Goal: Task Accomplishment & Management: Use online tool/utility

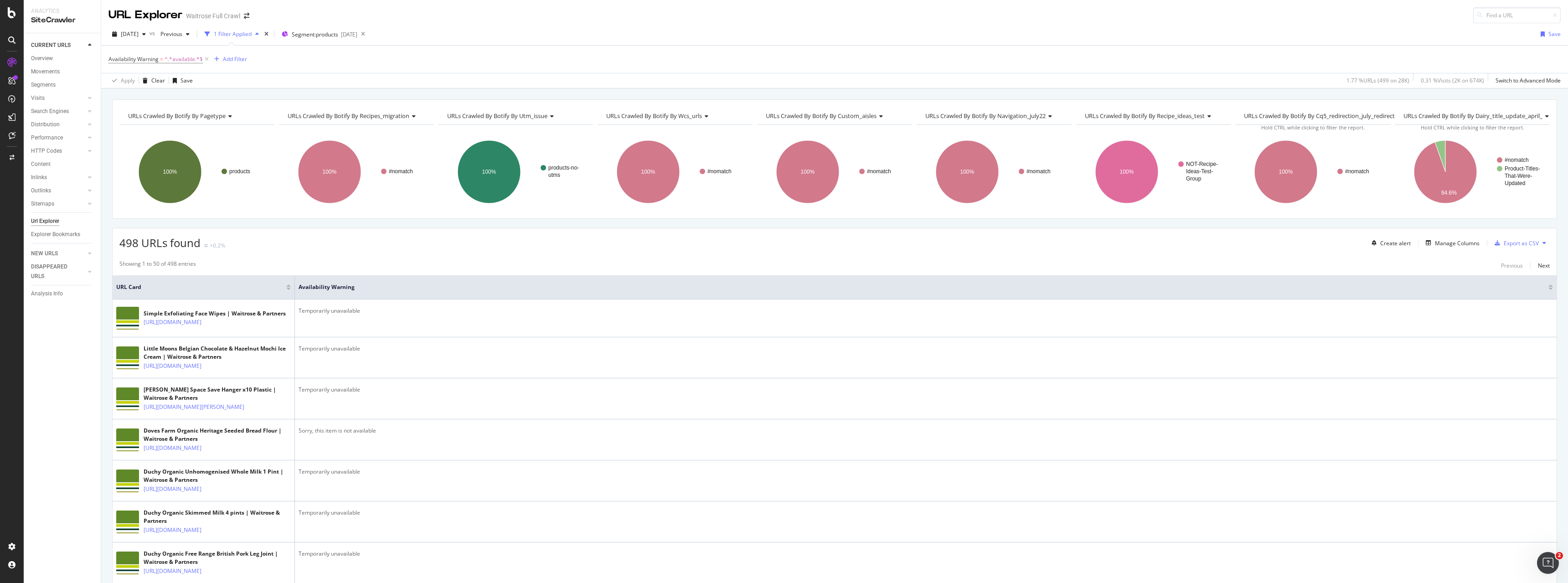
scroll to position [105, 0]
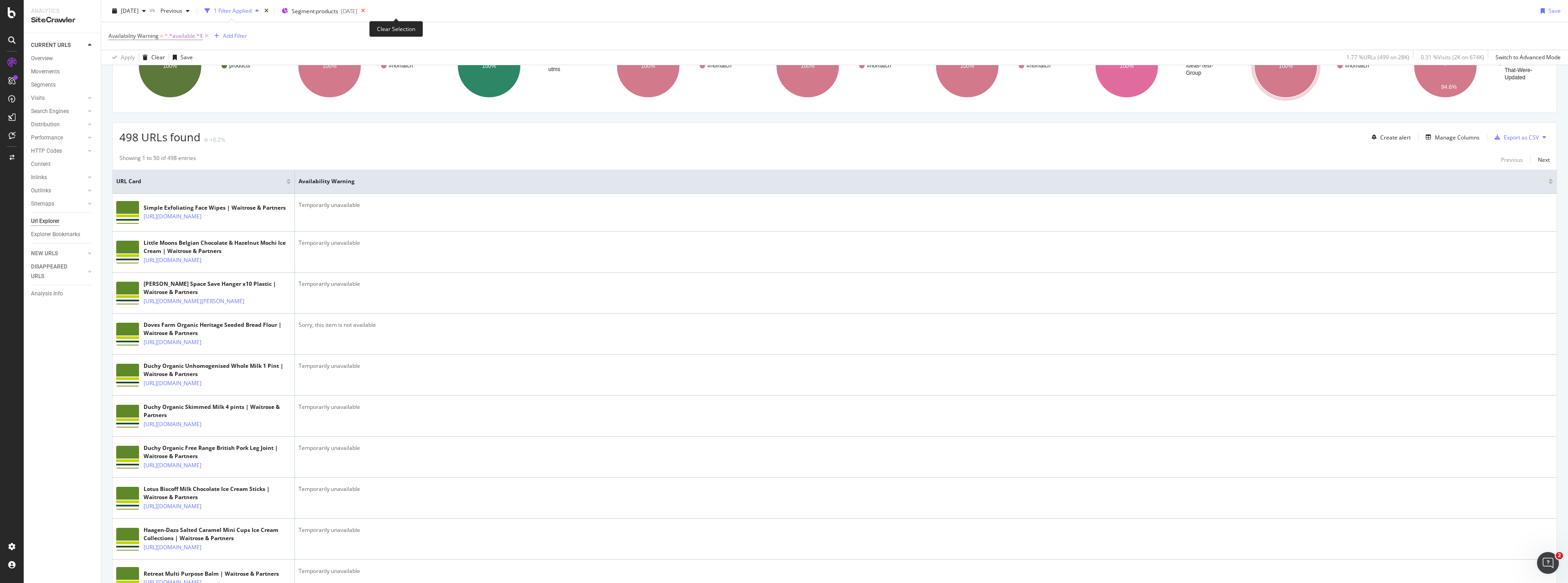
click at [369, 10] on icon at bounding box center [363, 11] width 11 height 13
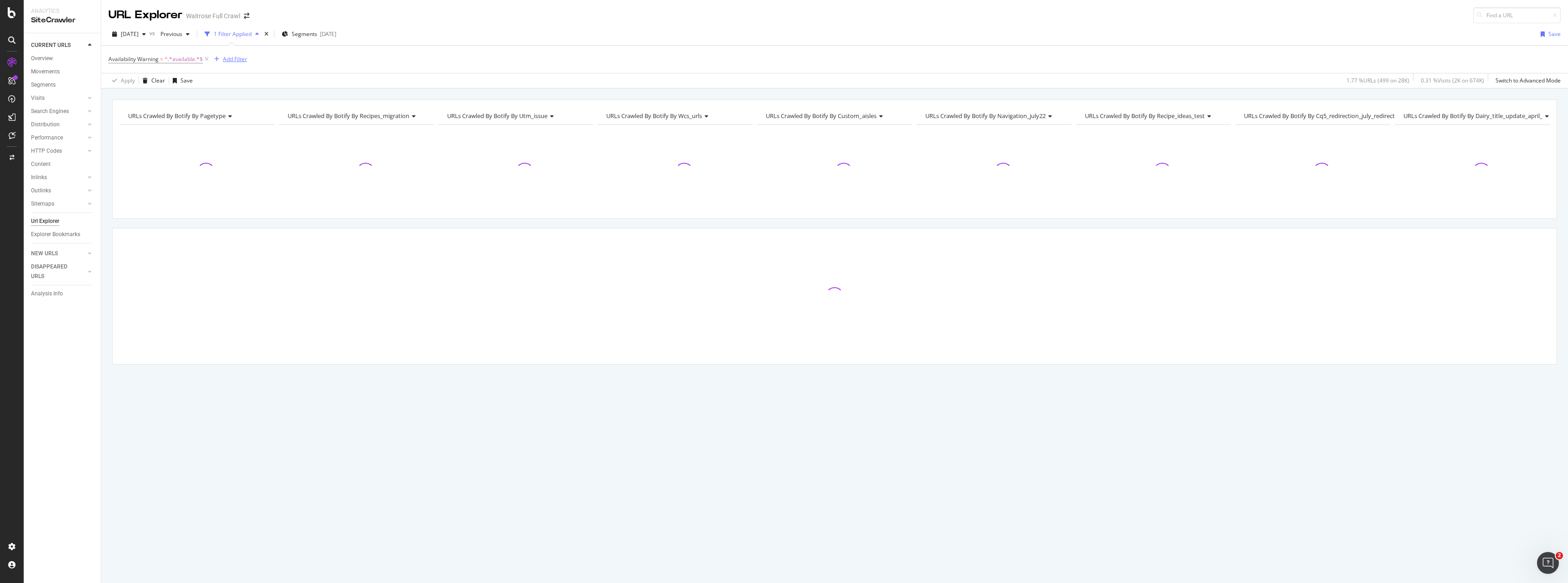
click at [236, 61] on div "Add Filter" at bounding box center [235, 59] width 25 height 8
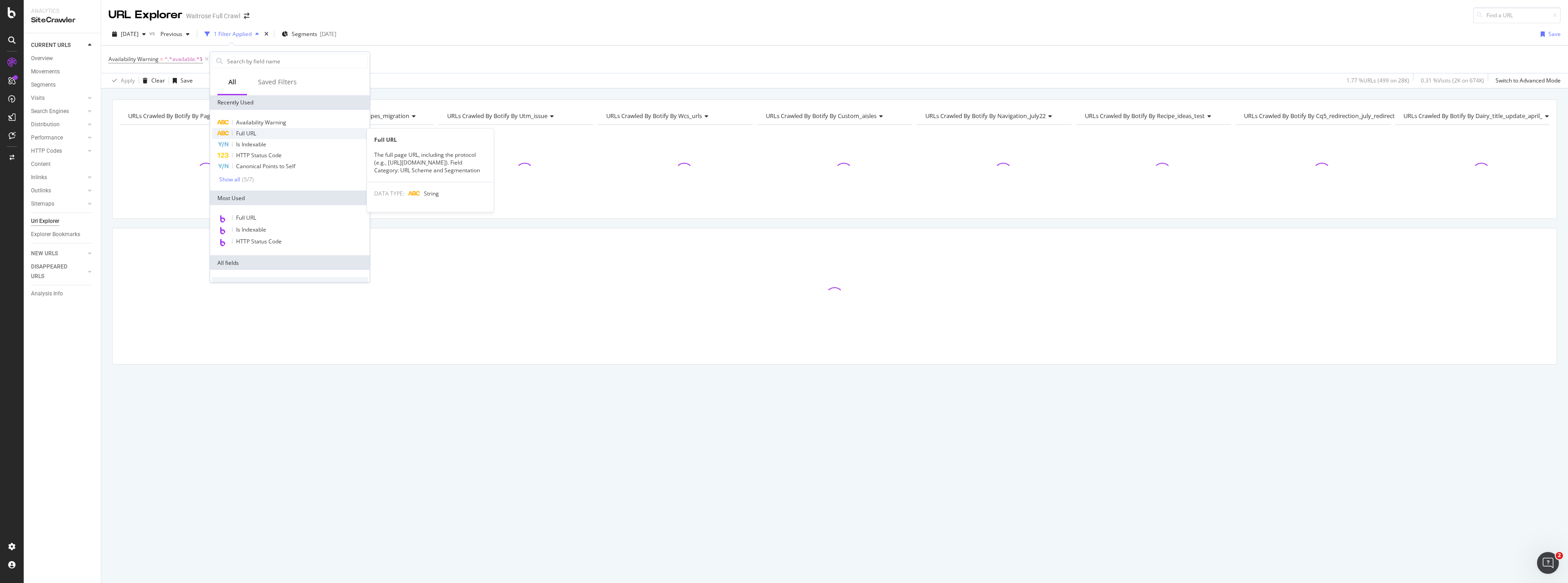
click at [259, 128] on div "Full URL" at bounding box center [290, 133] width 156 height 11
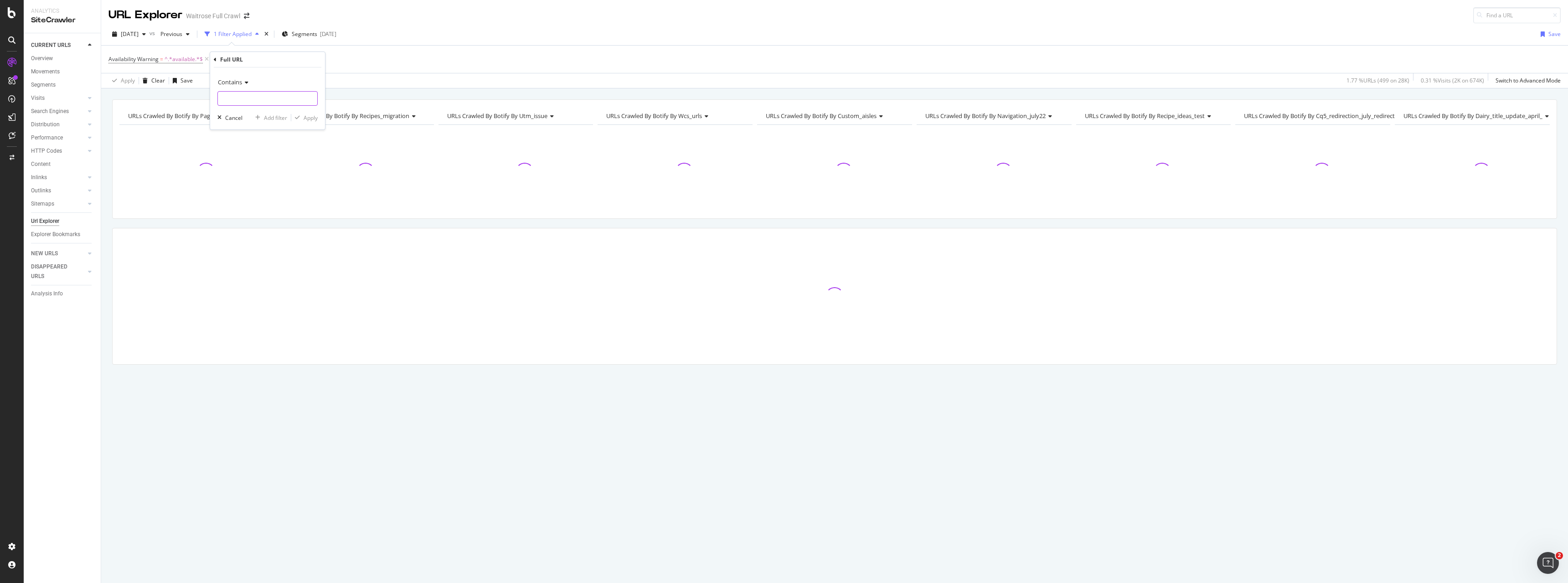
click at [241, 103] on input "text" at bounding box center [267, 98] width 99 height 15
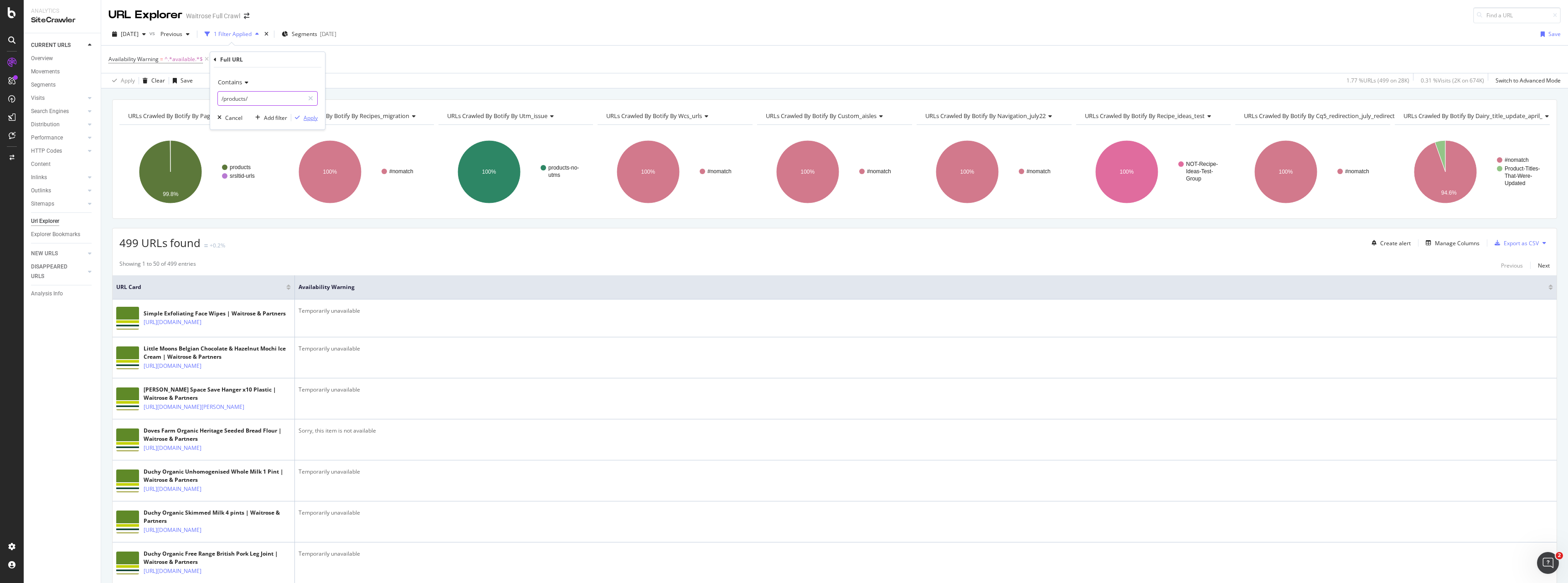
type input "/products/"
click at [313, 117] on div "Apply" at bounding box center [311, 118] width 14 height 8
click at [1454, 241] on div "Manage Columns" at bounding box center [1457, 243] width 45 height 8
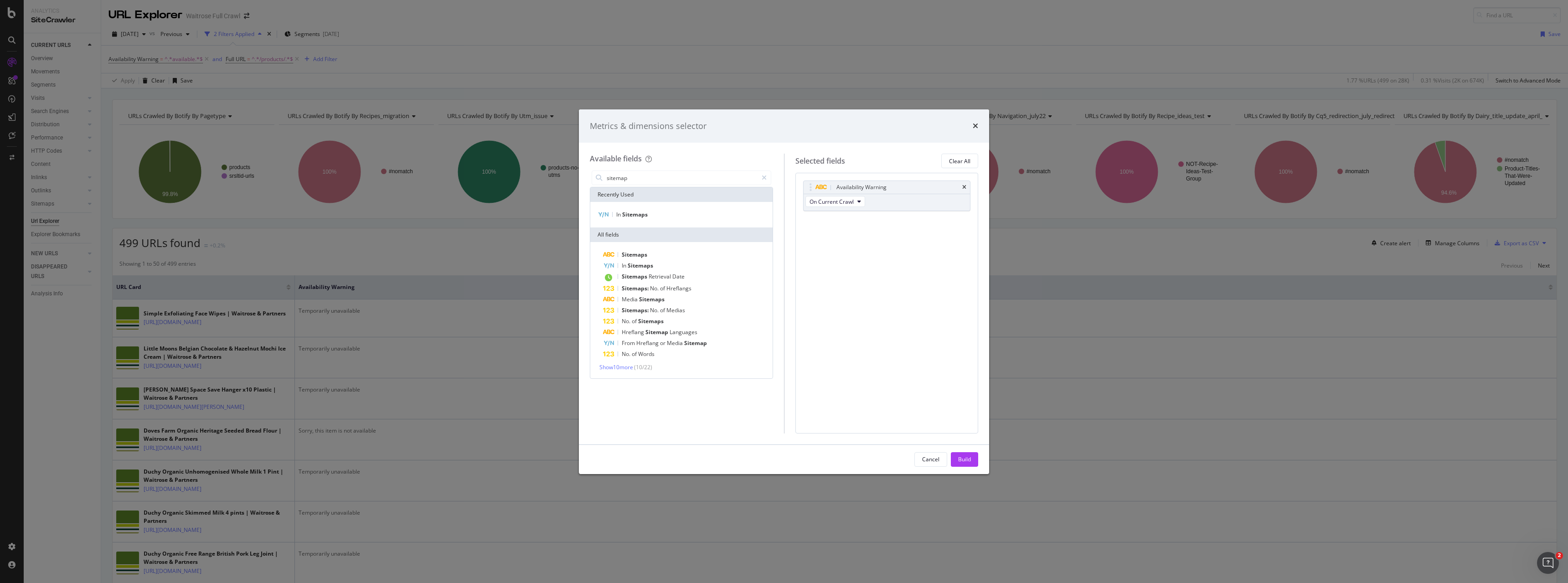
type input "sitemap"
click at [670, 208] on div "In Sitemaps" at bounding box center [681, 214] width 183 height 25
click at [649, 212] on div "In Sitemaps" at bounding box center [682, 214] width 179 height 11
click at [964, 458] on div "Build" at bounding box center [965, 459] width 13 height 8
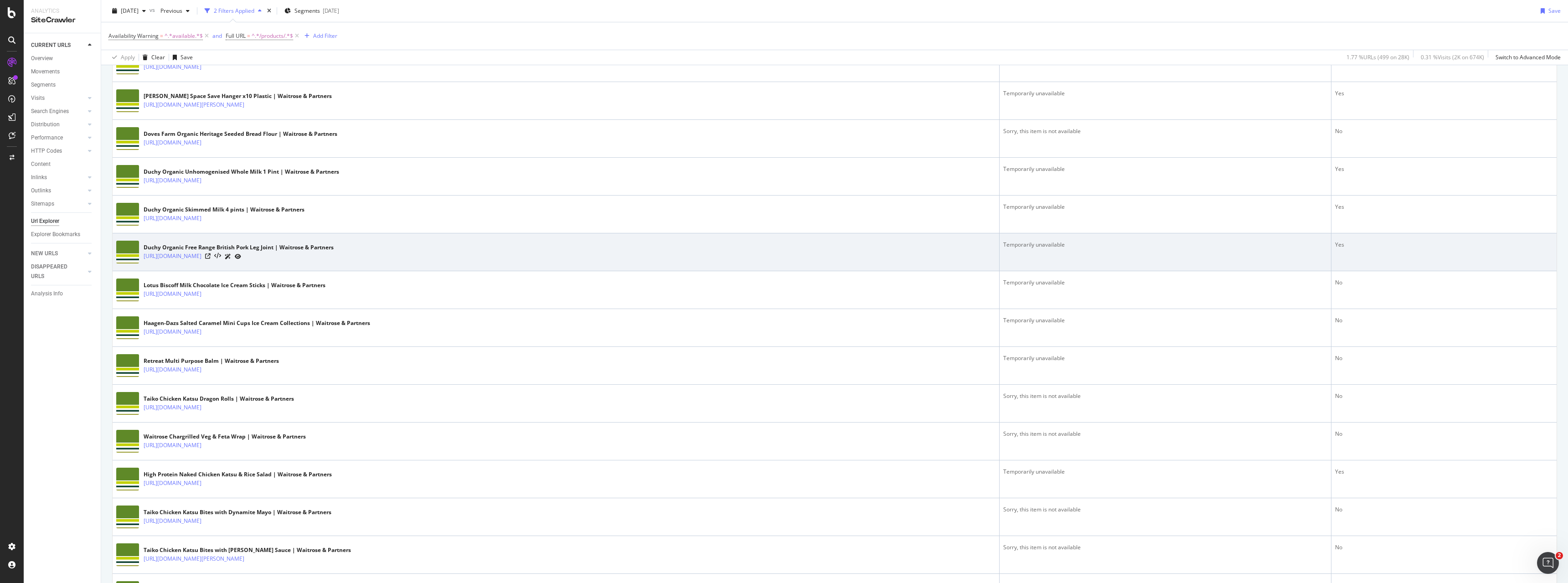
scroll to position [19, 0]
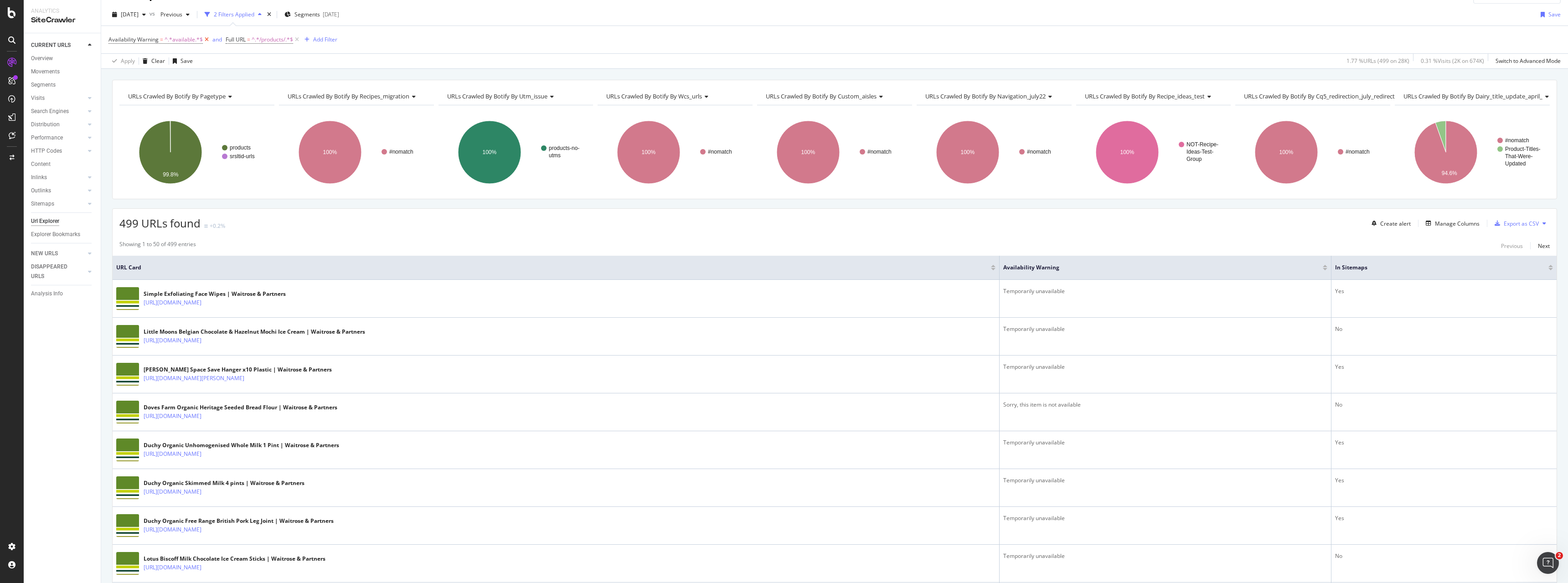
click at [207, 40] on icon at bounding box center [206, 40] width 8 height 9
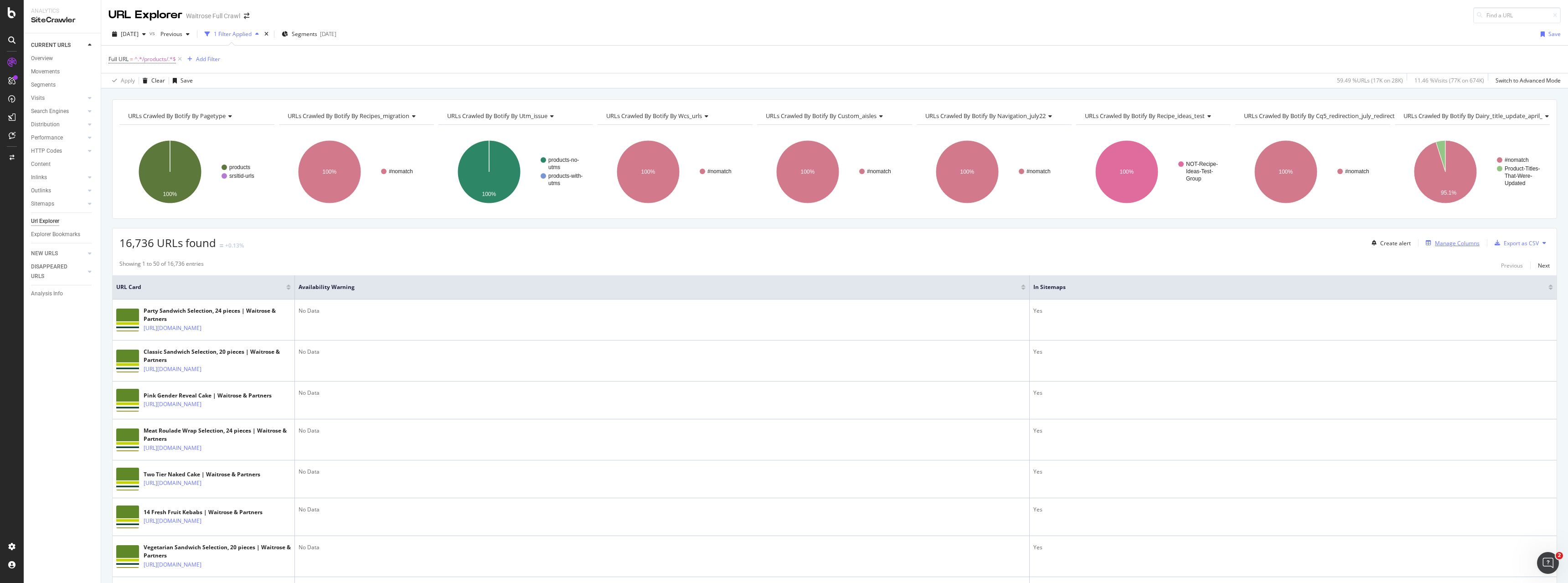
click at [1464, 246] on div "Manage Columns" at bounding box center [1457, 243] width 45 height 8
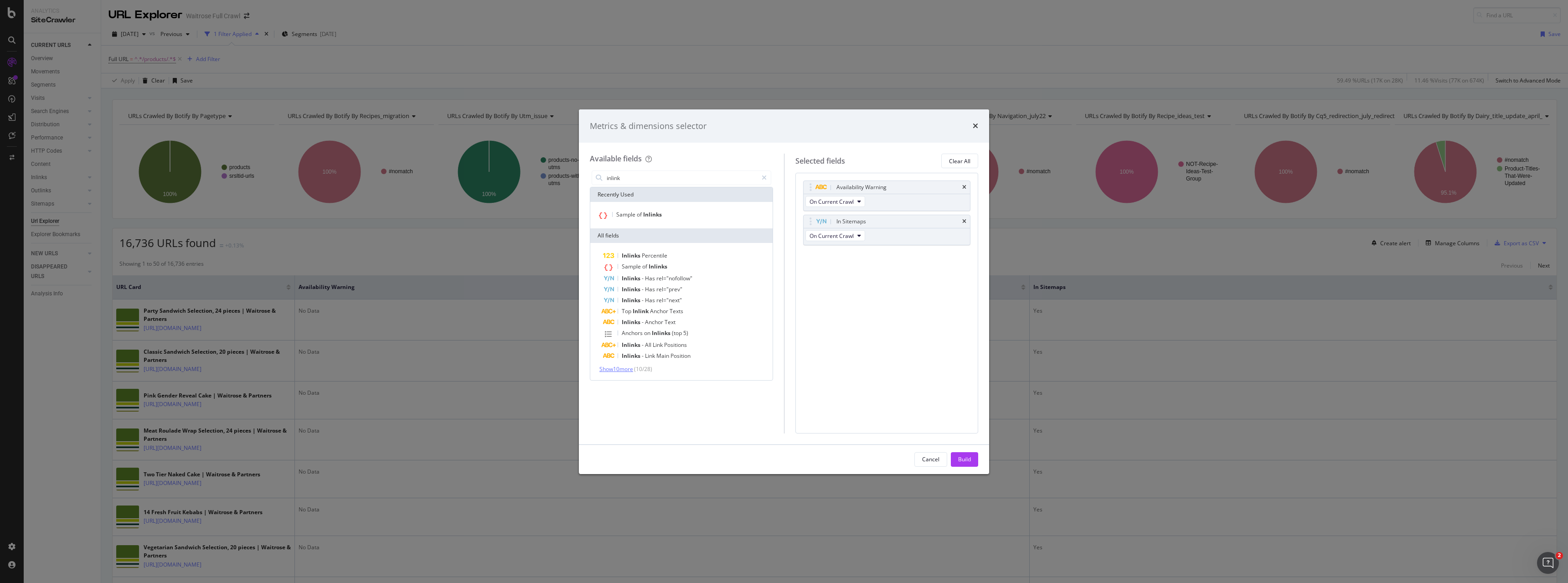
click at [622, 365] on span "Show 10 more" at bounding box center [616, 369] width 33 height 8
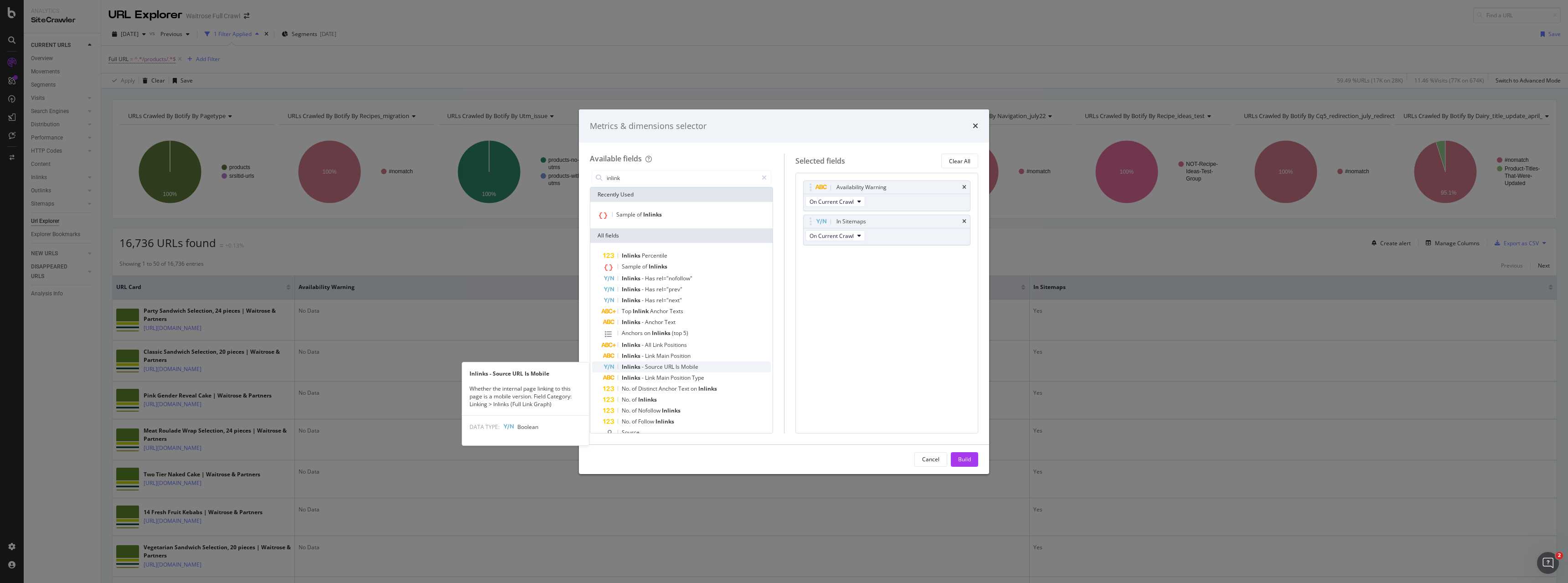
scroll to position [46, 0]
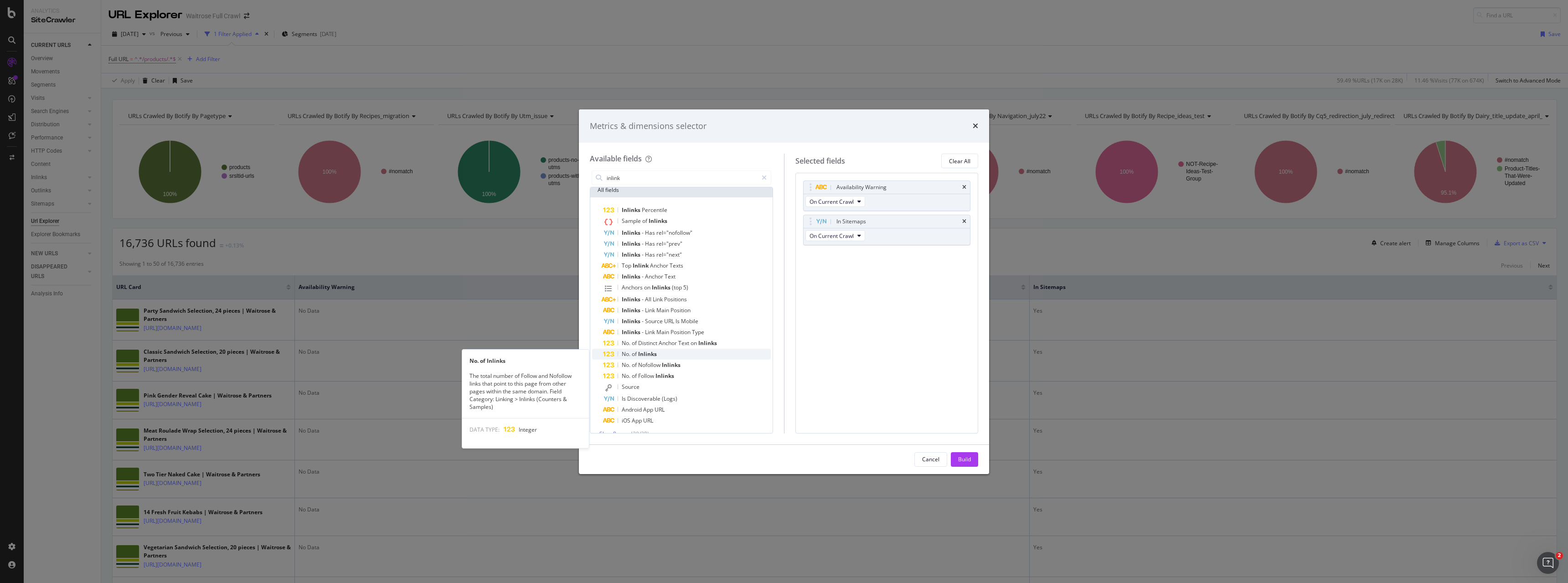
click at [654, 353] on span "Inlinks" at bounding box center [647, 354] width 18 height 8
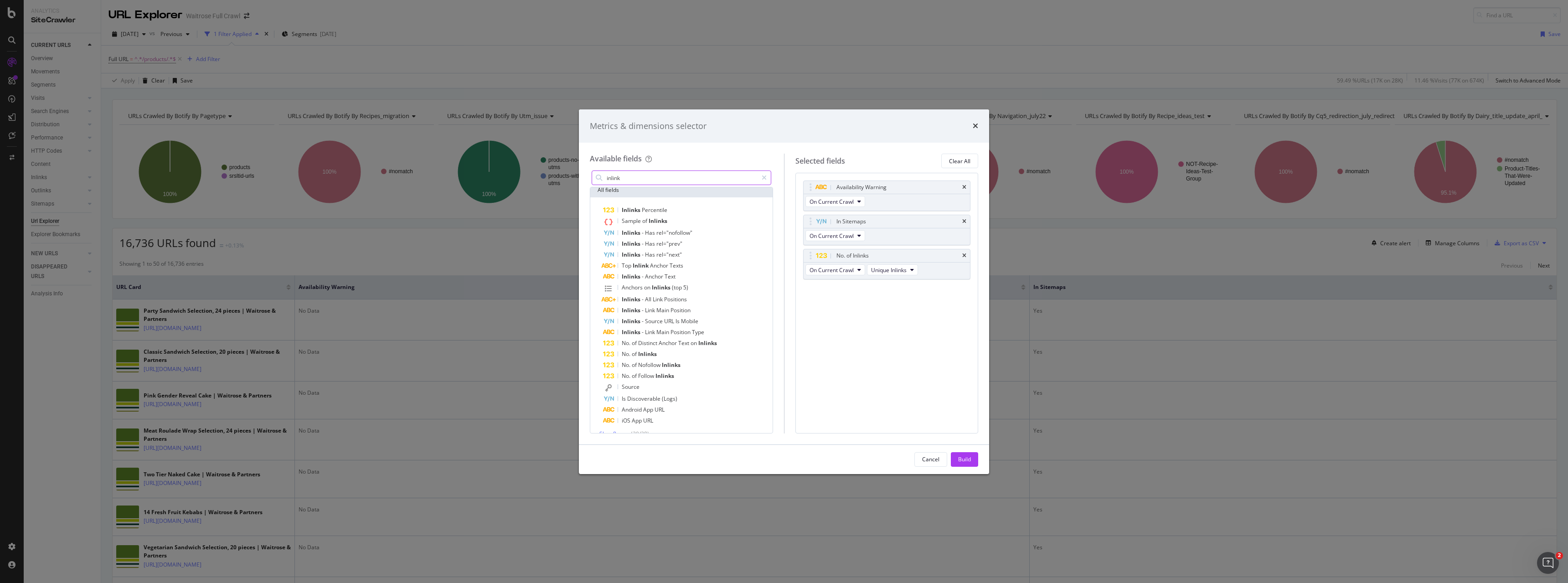
click at [637, 176] on input "inlink" at bounding box center [681, 178] width 152 height 14
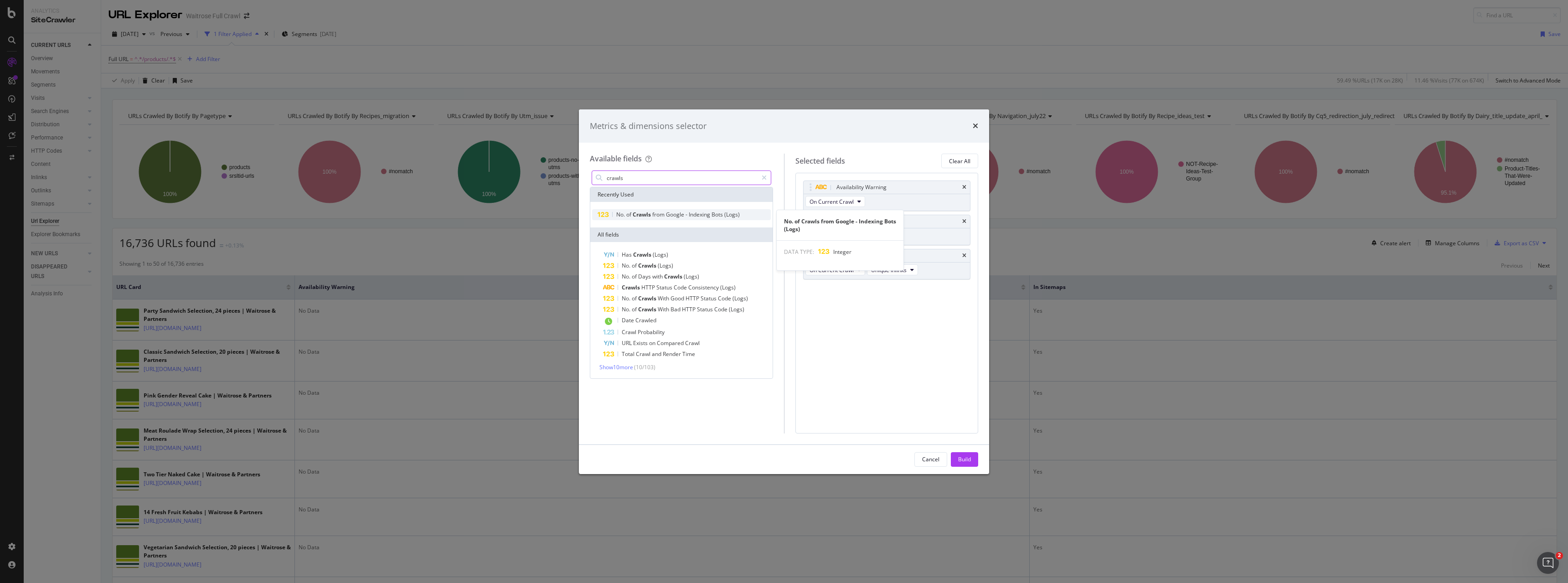
type input "crawls"
click at [687, 212] on span "-" at bounding box center [687, 214] width 4 height 8
click at [960, 461] on div "Build" at bounding box center [965, 459] width 13 height 8
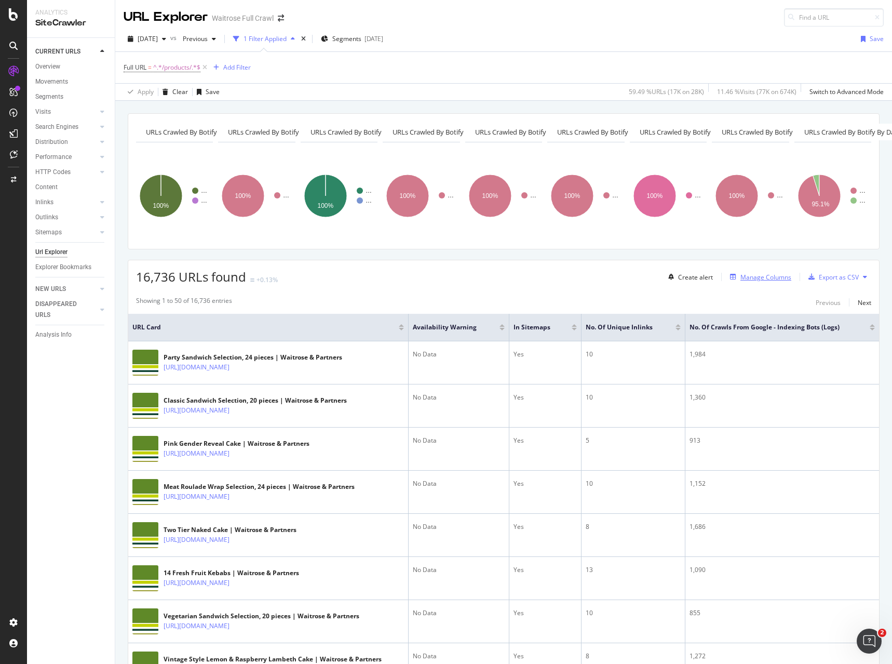
click at [761, 280] on div "Manage Columns" at bounding box center [765, 277] width 51 height 9
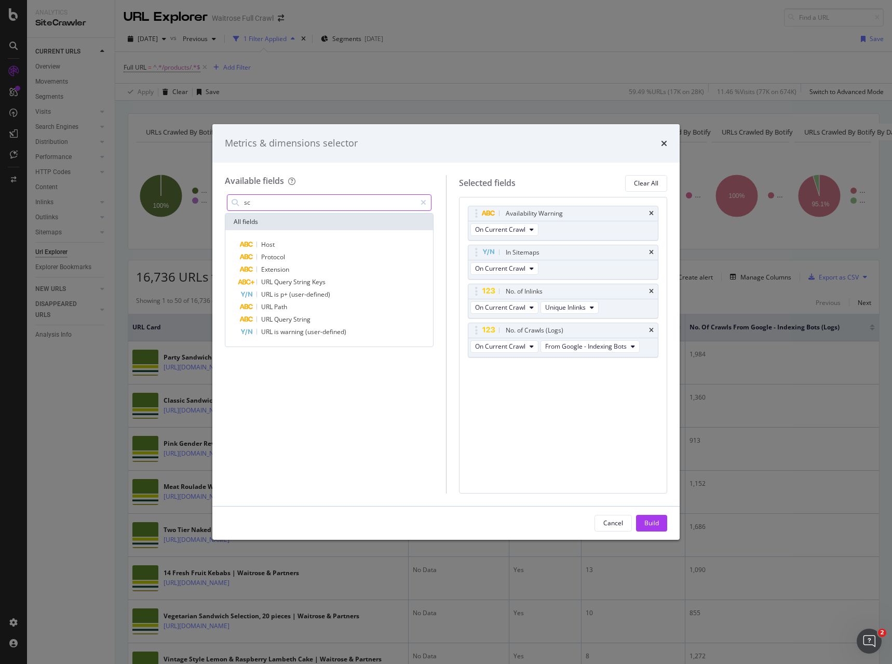
type input "s"
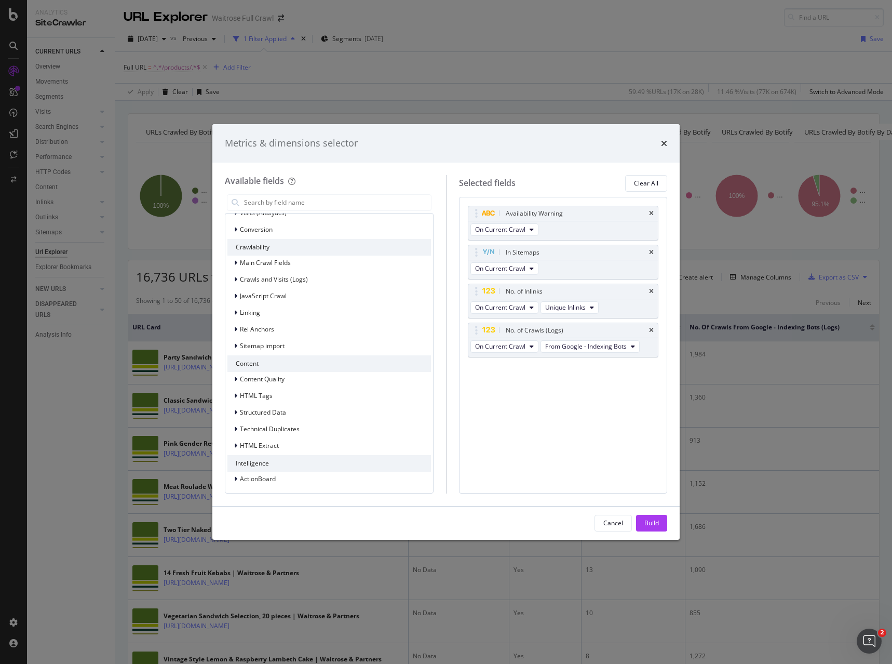
scroll to position [247, 0]
click at [272, 413] on span "Structured Data" at bounding box center [263, 410] width 46 height 9
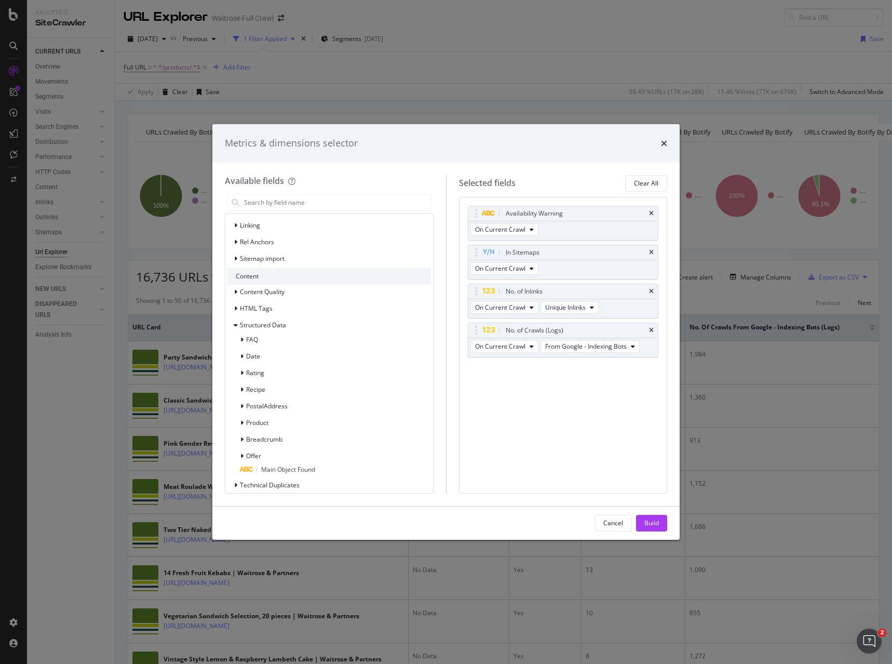
scroll to position [351, 0]
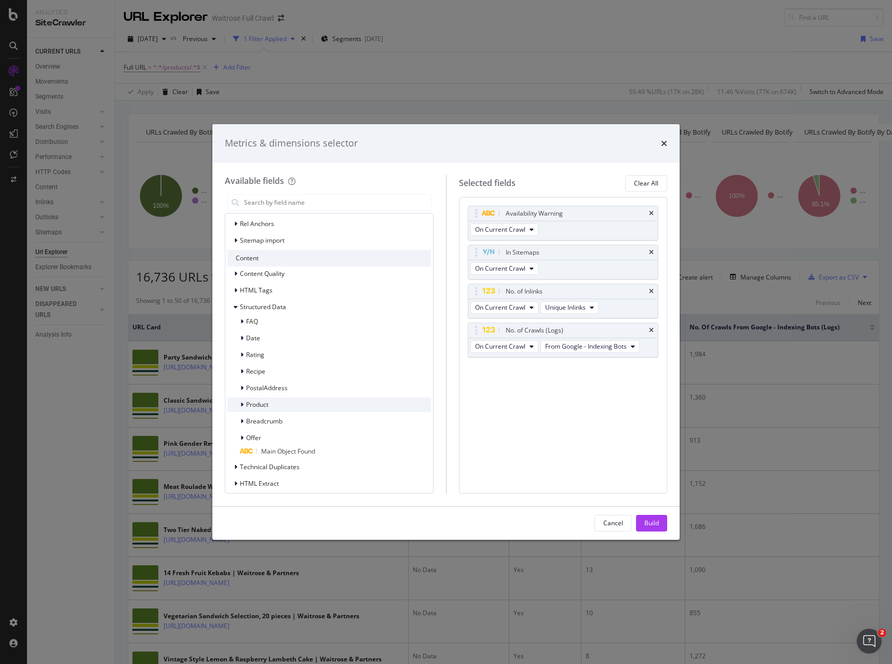
click at [251, 402] on span "Product" at bounding box center [257, 404] width 22 height 9
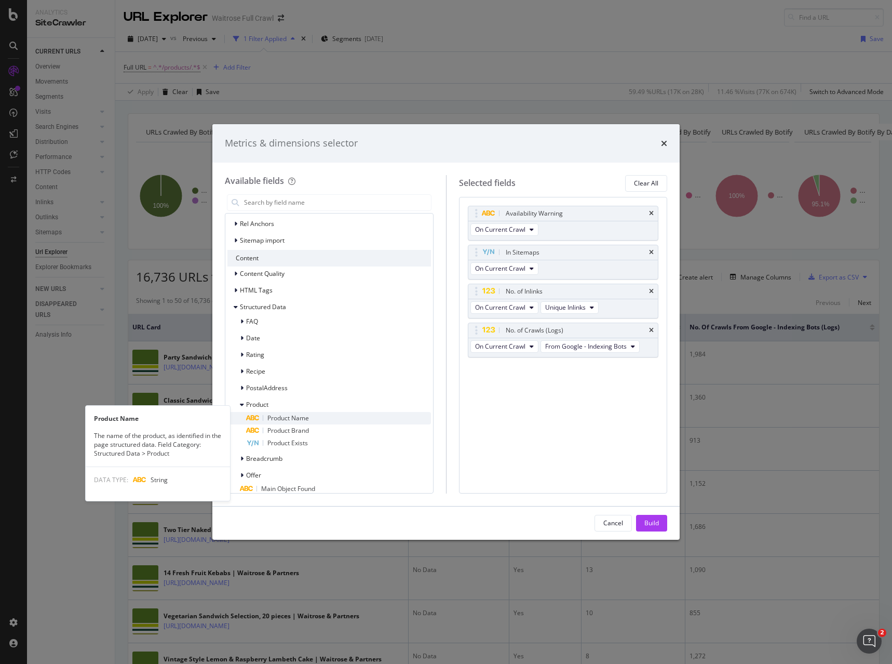
scroll to position [402, 0]
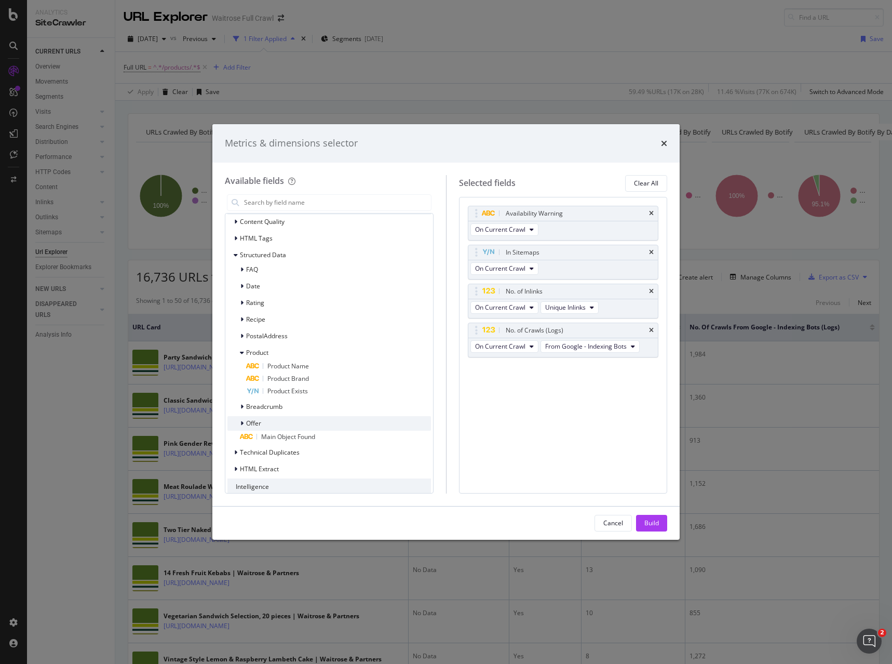
click at [274, 423] on div "Offer" at bounding box center [329, 423] width 204 height 15
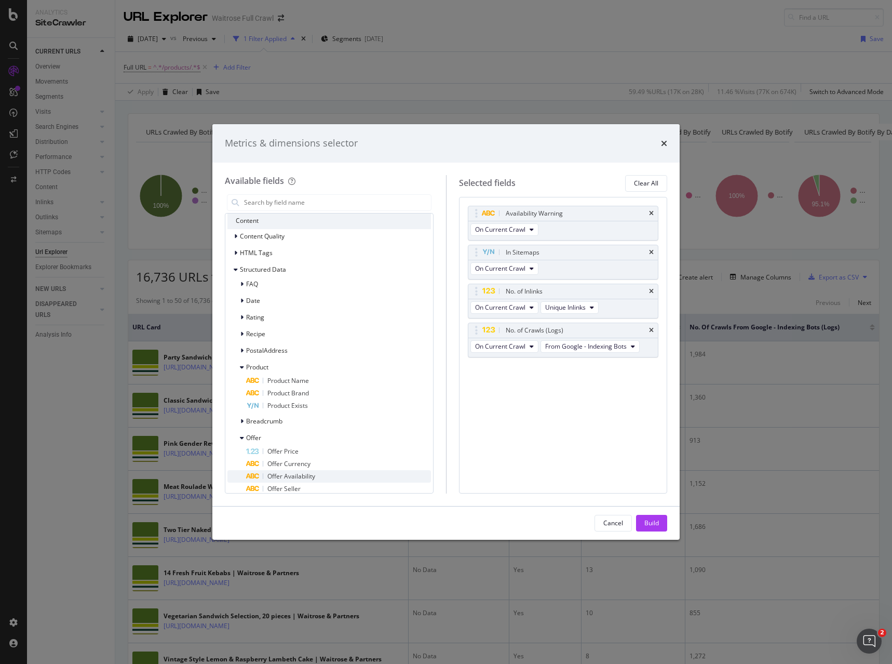
scroll to position [371, 0]
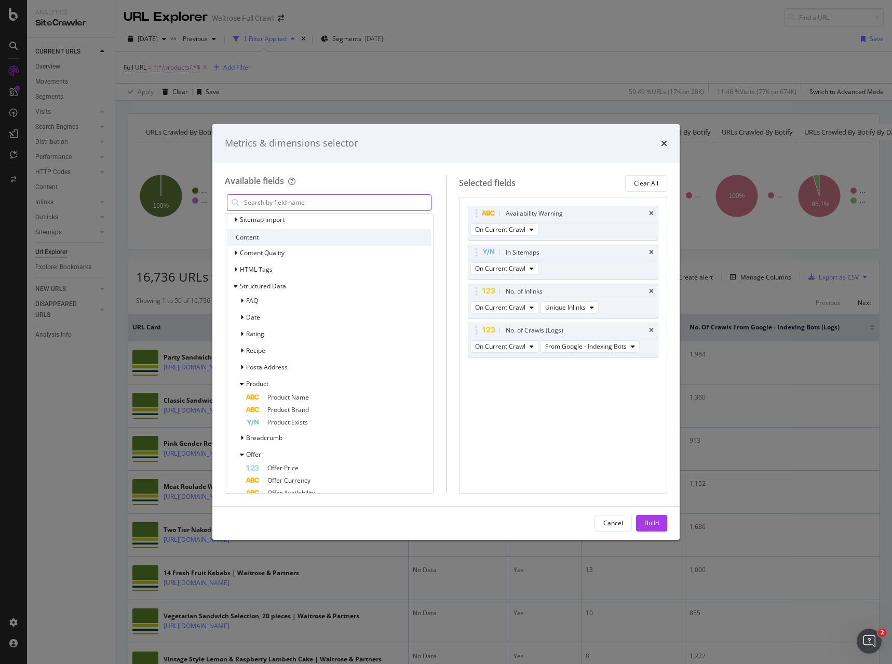
click at [268, 195] on input "modal" at bounding box center [337, 203] width 188 height 16
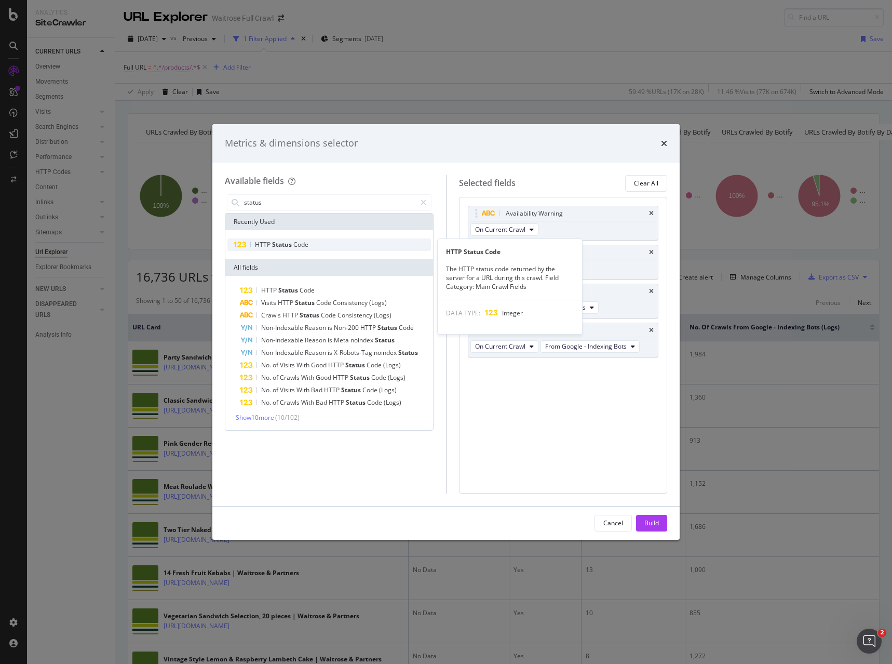
click at [310, 244] on div "HTTP Status Code" at bounding box center [329, 244] width 204 height 12
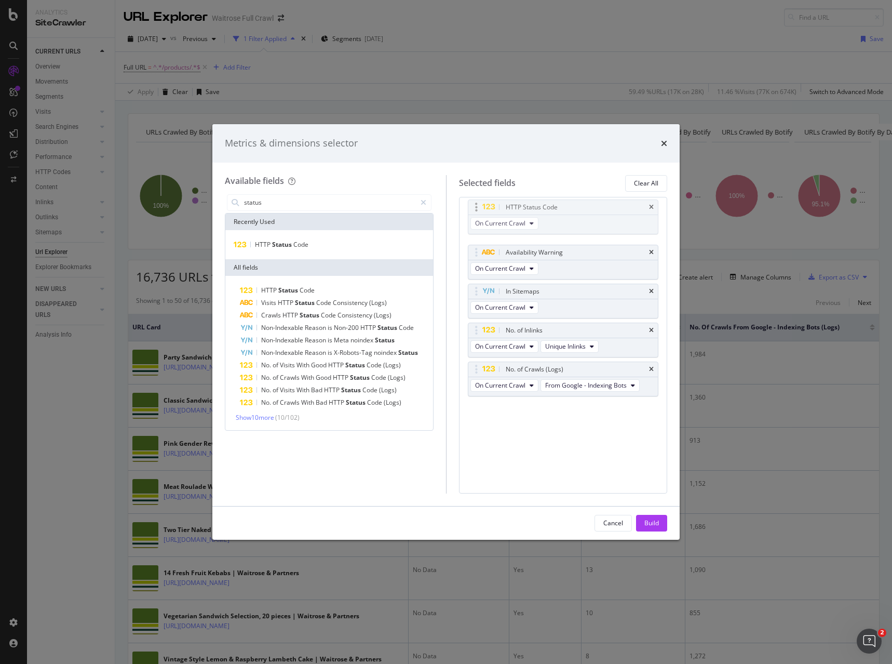
drag, startPoint x: 551, startPoint y: 366, endPoint x: 551, endPoint y: 204, distance: 162.0
click at [551, 204] on body "Analytics SiteCrawler CURRENT URLS Overview Movements Segments Visits Analysis …" at bounding box center [446, 332] width 892 height 664
click at [265, 204] on input "status" at bounding box center [329, 203] width 173 height 16
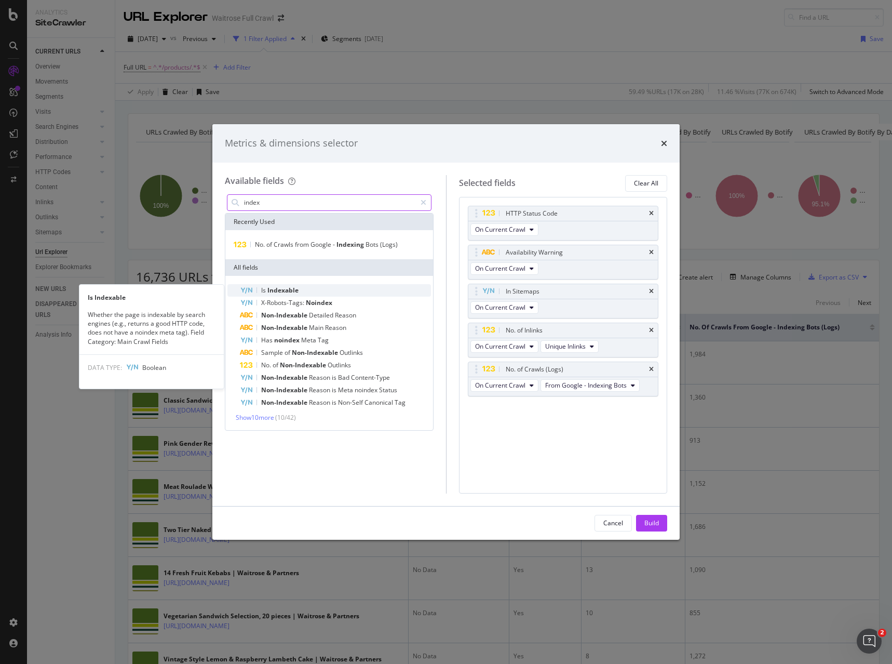
type input "index"
click at [280, 286] on span "Indexable" at bounding box center [282, 290] width 31 height 9
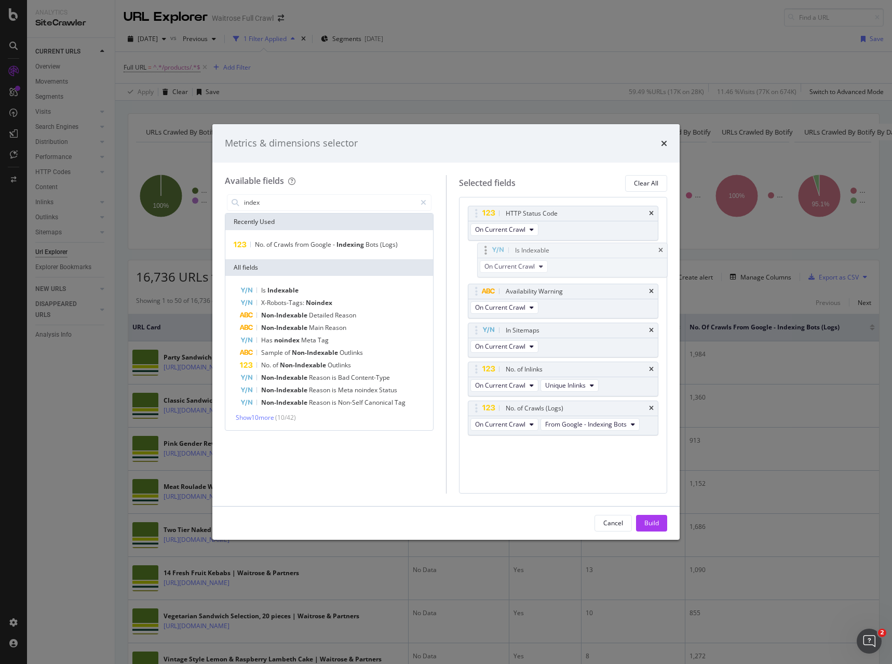
drag, startPoint x: 555, startPoint y: 410, endPoint x: 564, endPoint y: 252, distance: 158.1
click at [564, 252] on body "Analytics SiteCrawler CURRENT URLS Overview Movements Segments Visits Analysis …" at bounding box center [446, 332] width 892 height 664
click at [646, 521] on div "Build" at bounding box center [651, 522] width 15 height 9
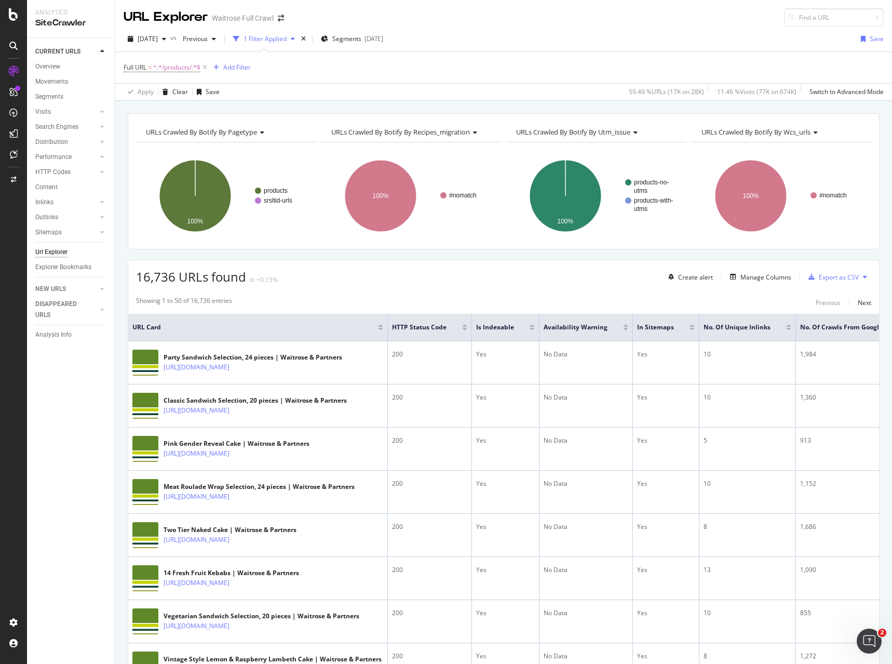
click at [532, 326] on div at bounding box center [532, 325] width 5 height 3
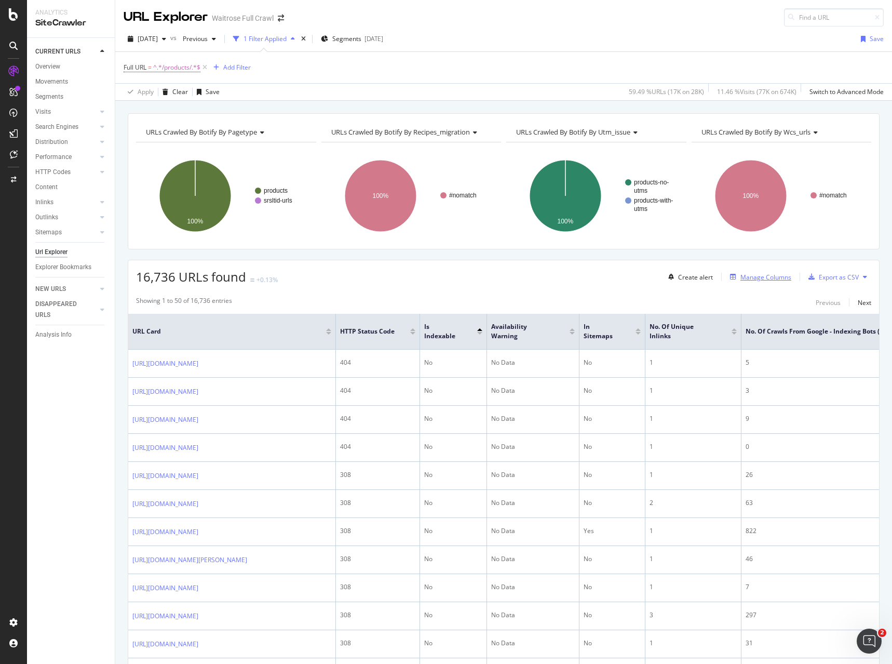
click at [757, 283] on button "Manage Columns" at bounding box center [758, 277] width 65 height 12
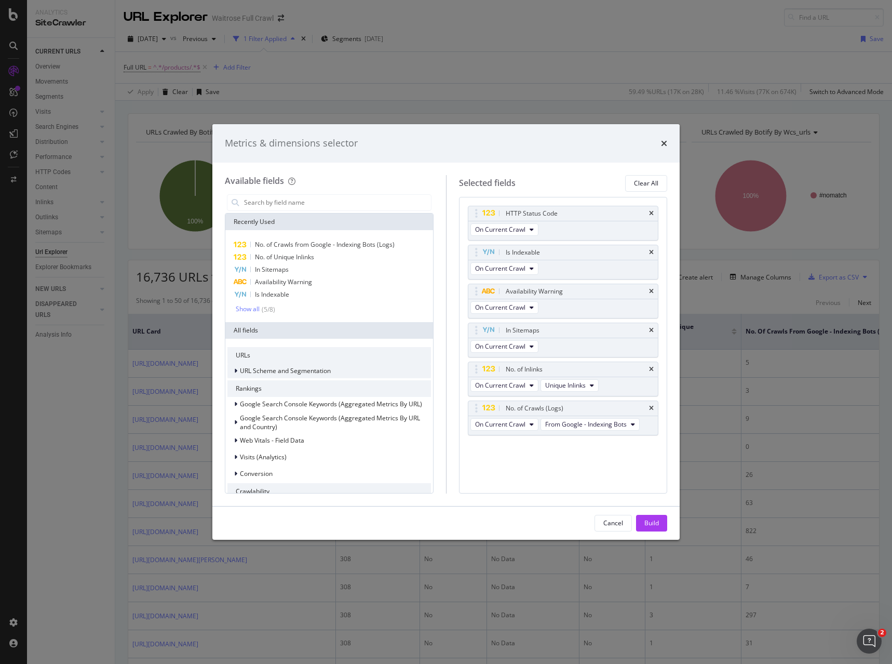
click at [327, 375] on span "URL Scheme and Segmentation" at bounding box center [285, 370] width 91 height 9
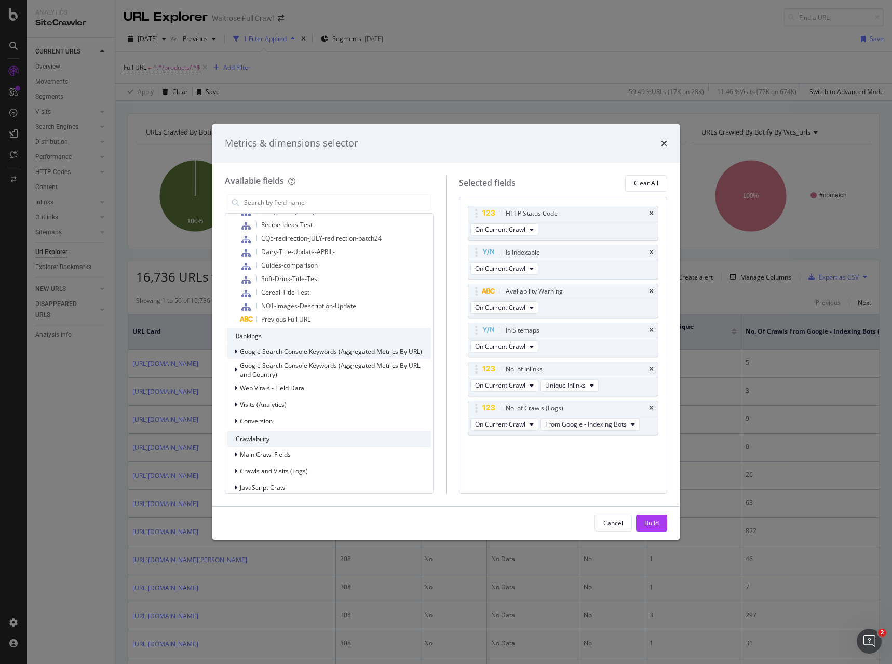
scroll to position [519, 0]
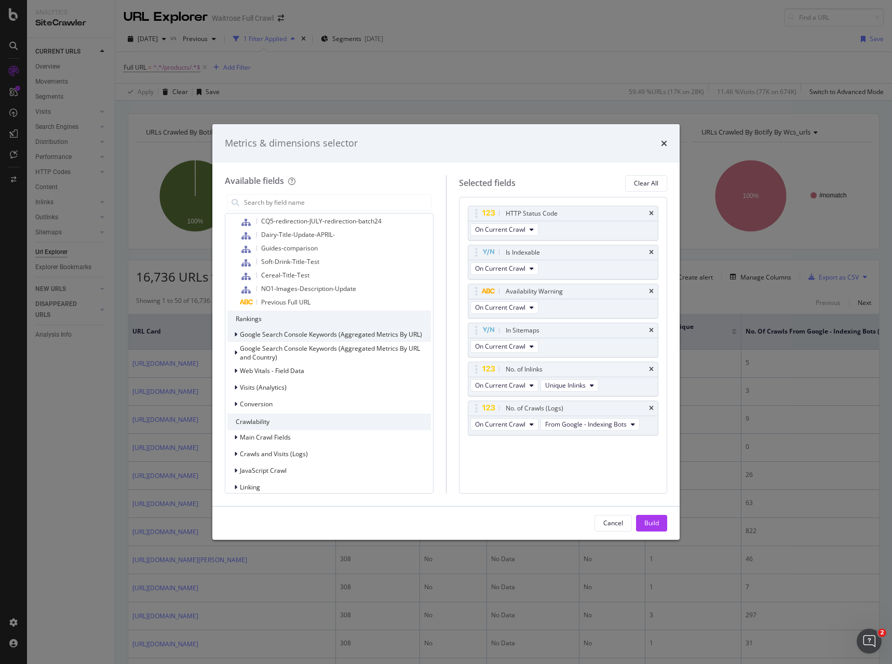
click at [307, 330] on span "Google Search Console Keywords (Aggregated Metrics By URL)" at bounding box center [331, 334] width 182 height 9
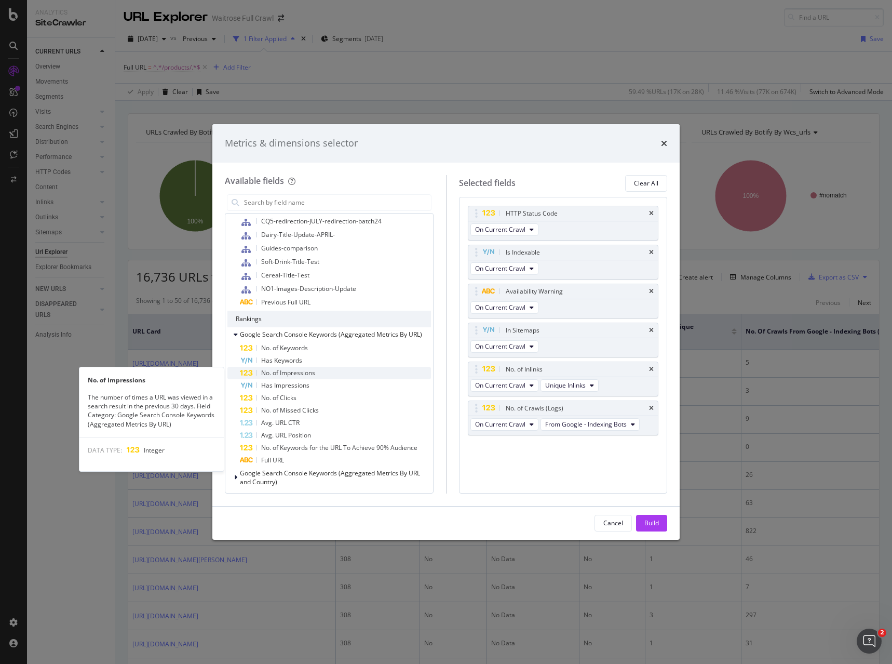
click at [307, 370] on span "No. of Impressions" at bounding box center [288, 372] width 54 height 9
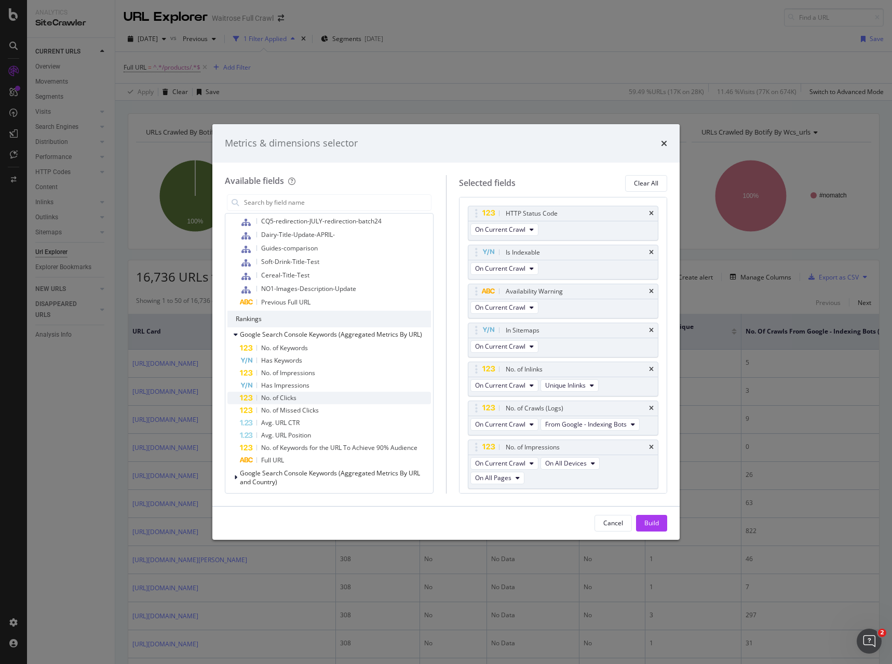
click at [297, 396] on span "No. of Clicks" at bounding box center [278, 397] width 35 height 9
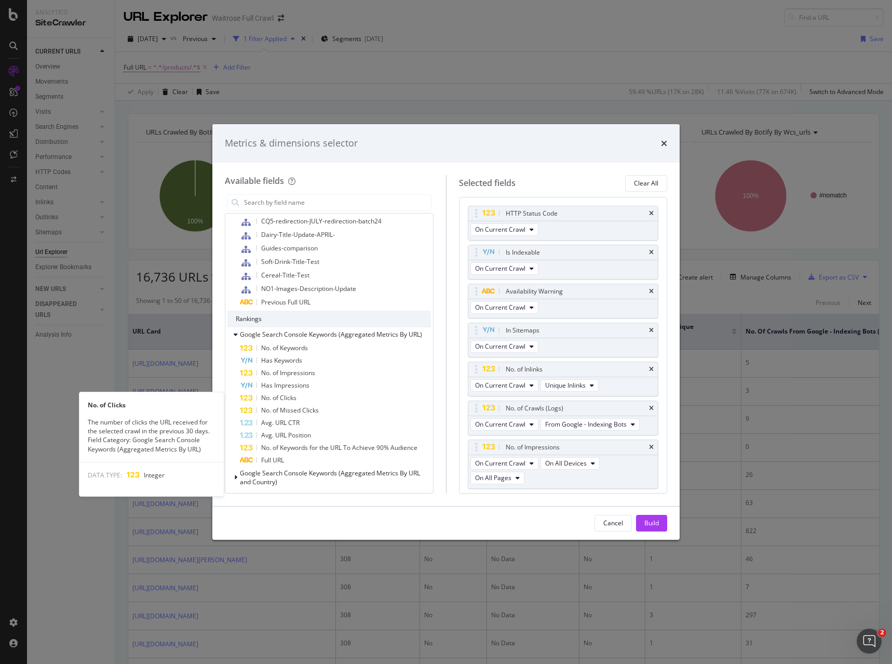
scroll to position [49, 0]
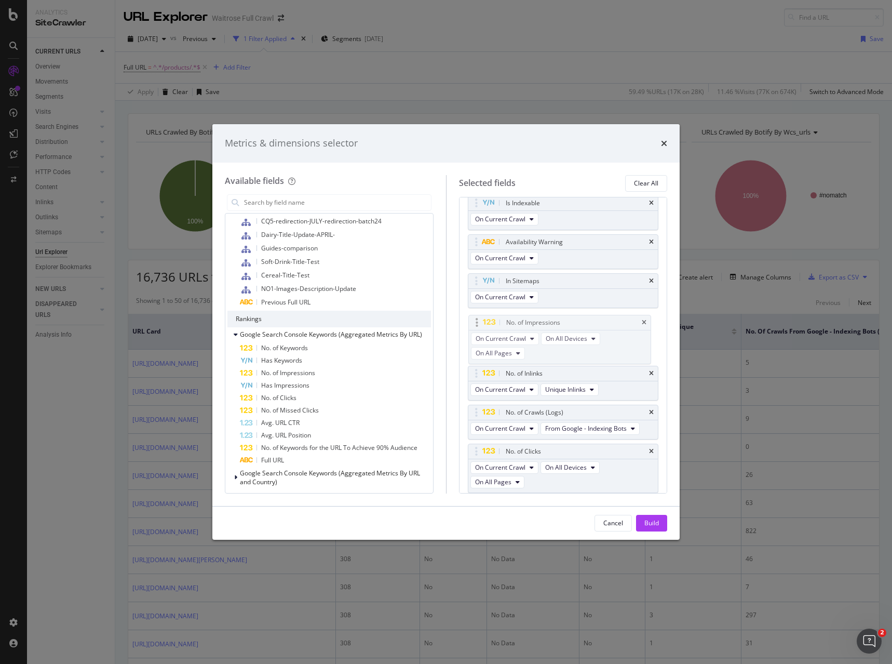
drag, startPoint x: 548, startPoint y: 395, endPoint x: 548, endPoint y: 319, distance: 75.3
click at [548, 319] on body "Analytics SiteCrawler CURRENT URLS Overview Movements Segments Visits Analysis …" at bounding box center [446, 332] width 892 height 664
drag, startPoint x: 526, startPoint y: 449, endPoint x: 529, endPoint y: 377, distance: 71.8
click at [529, 377] on body "Analytics SiteCrawler CURRENT URLS Overview Movements Segments Visits Analysis …" at bounding box center [446, 332] width 892 height 664
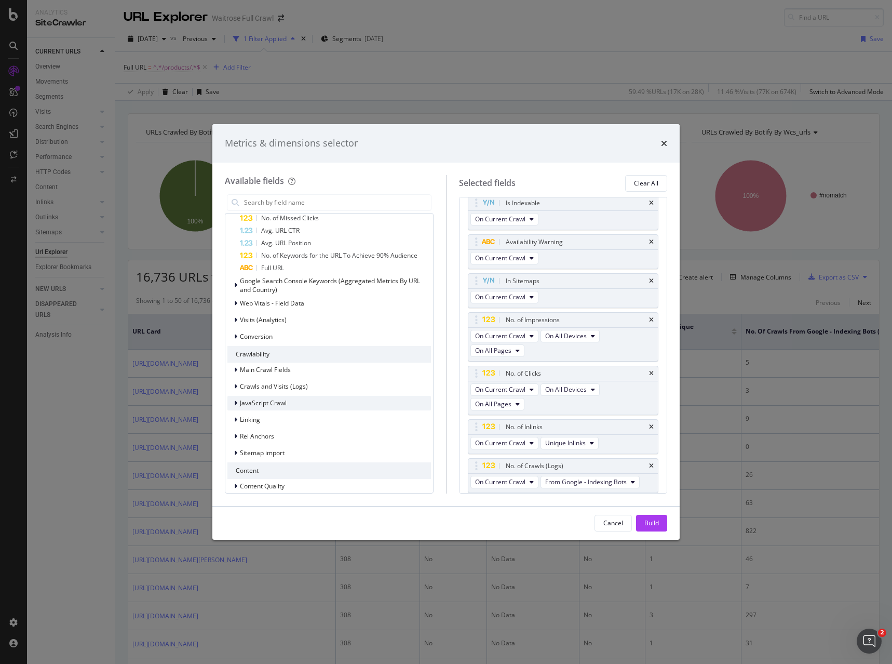
scroll to position [727, 0]
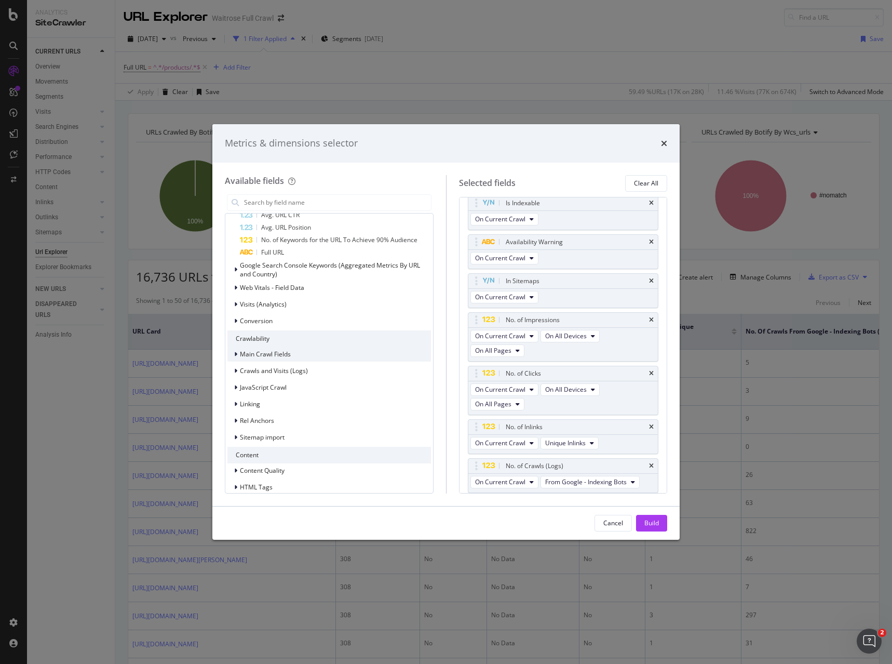
click at [280, 359] on div "Main Crawl Fields" at bounding box center [258, 354] width 63 height 10
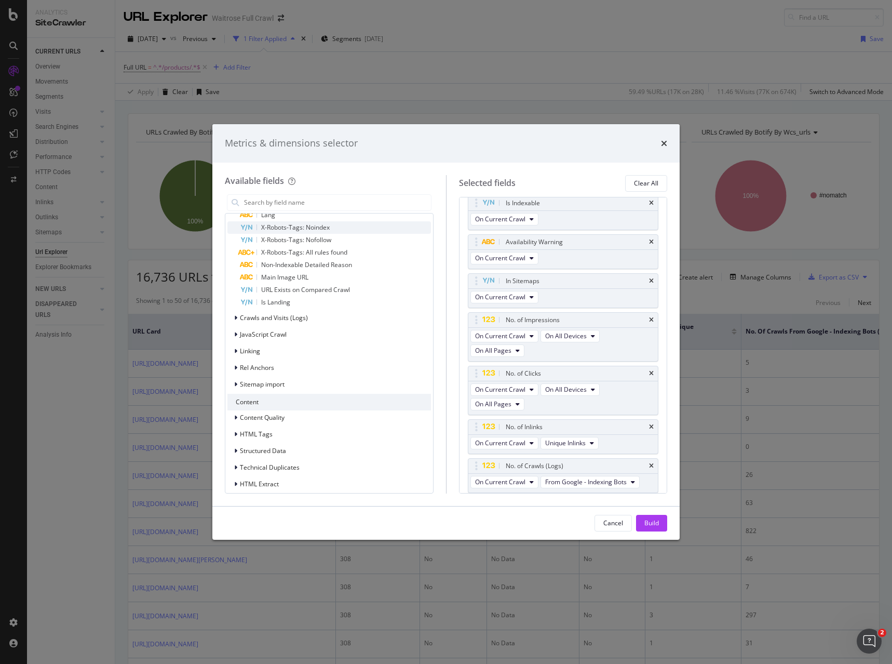
scroll to position [1182, 0]
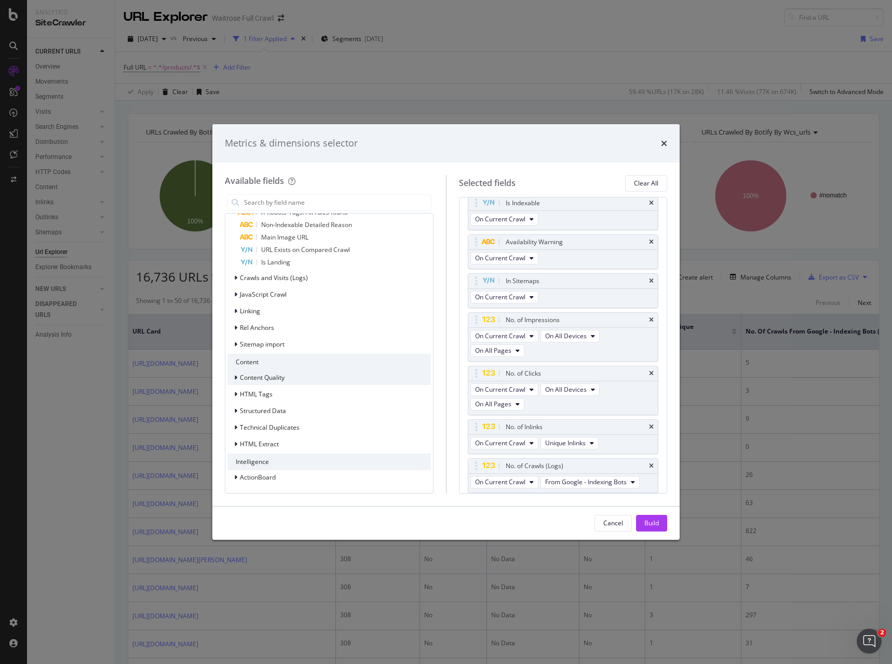
click at [302, 374] on div "Content Quality" at bounding box center [329, 377] width 204 height 15
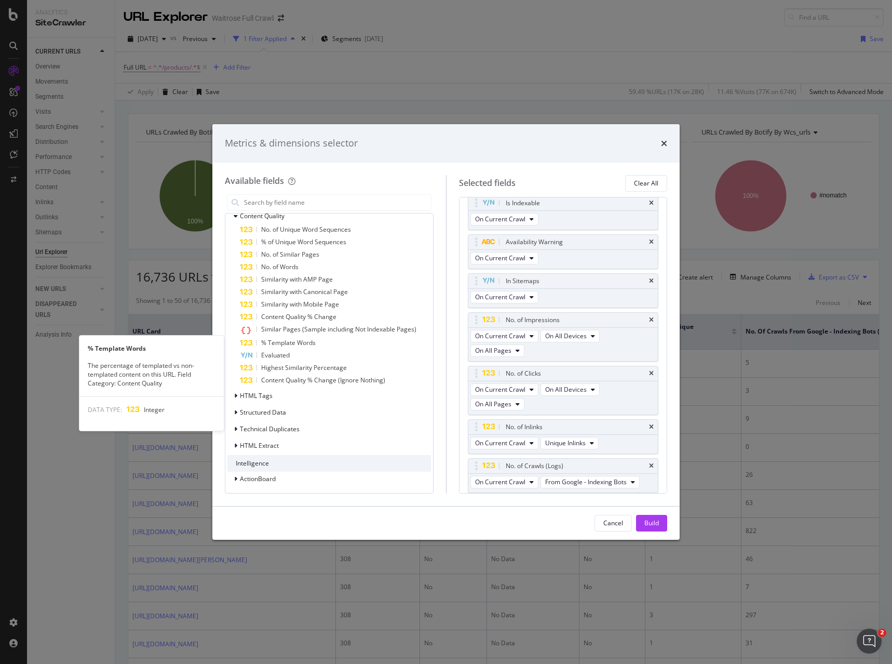
scroll to position [1345, 0]
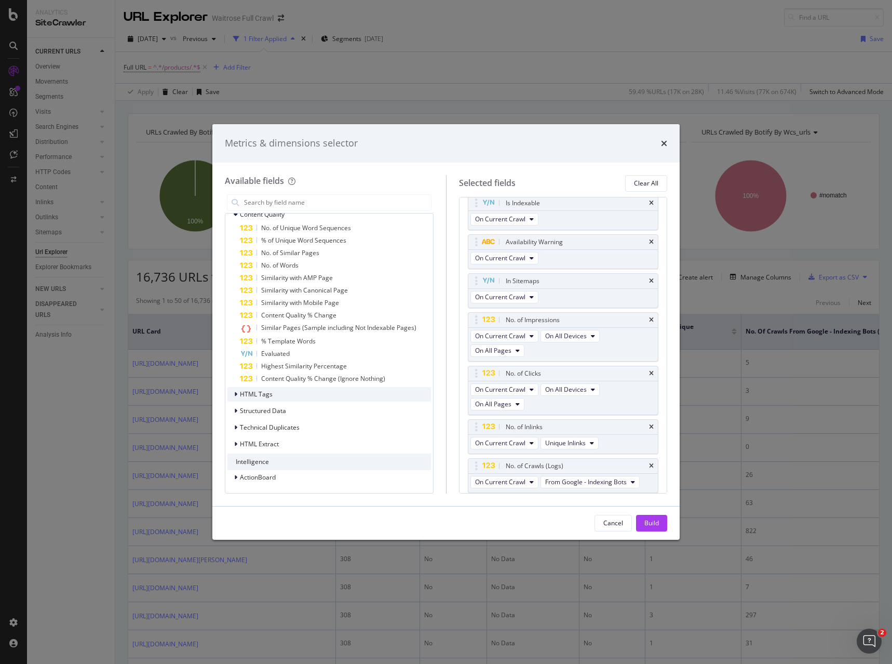
click at [299, 396] on div "HTML Tags" at bounding box center [329, 394] width 204 height 15
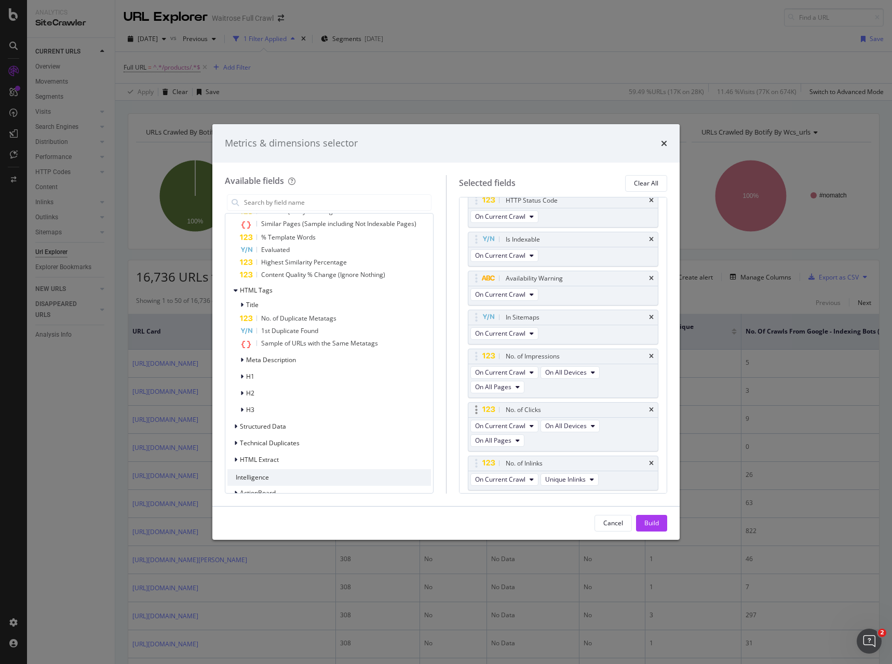
scroll to position [0, 0]
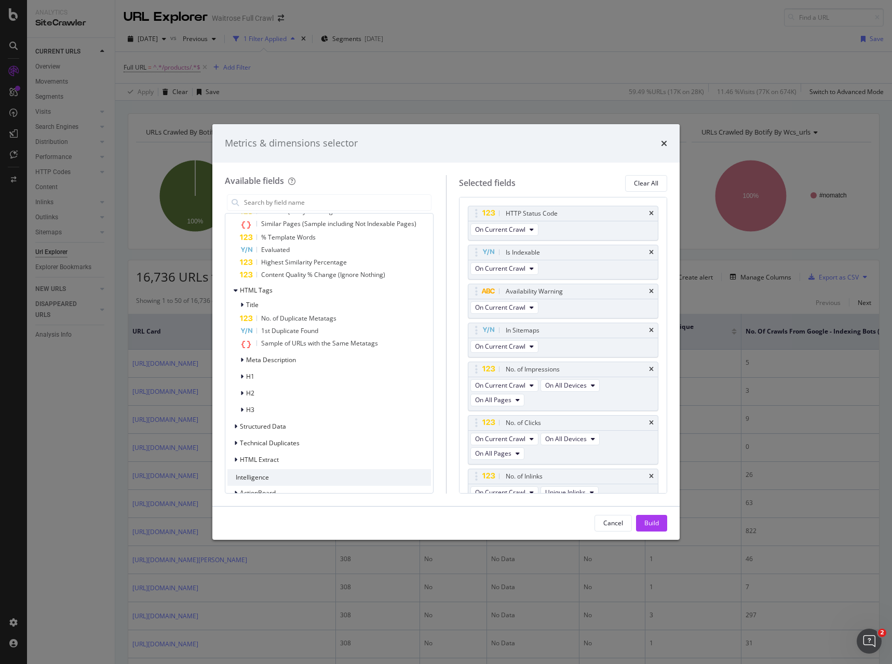
drag, startPoint x: 654, startPoint y: 522, endPoint x: 782, endPoint y: 399, distance: 177.4
click at [654, 522] on div "Build" at bounding box center [651, 522] width 15 height 9
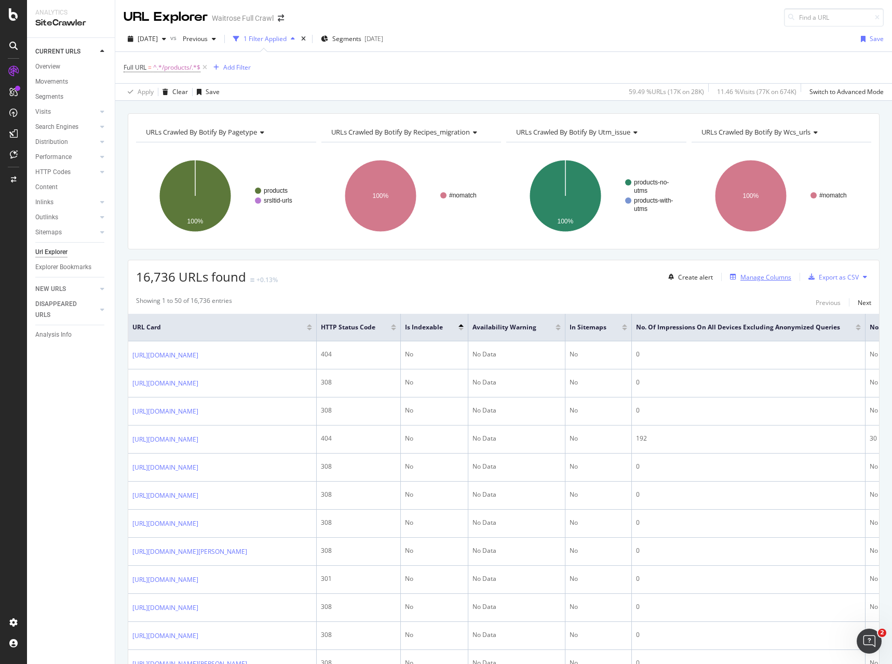
click at [764, 281] on div "Manage Columns" at bounding box center [765, 277] width 51 height 9
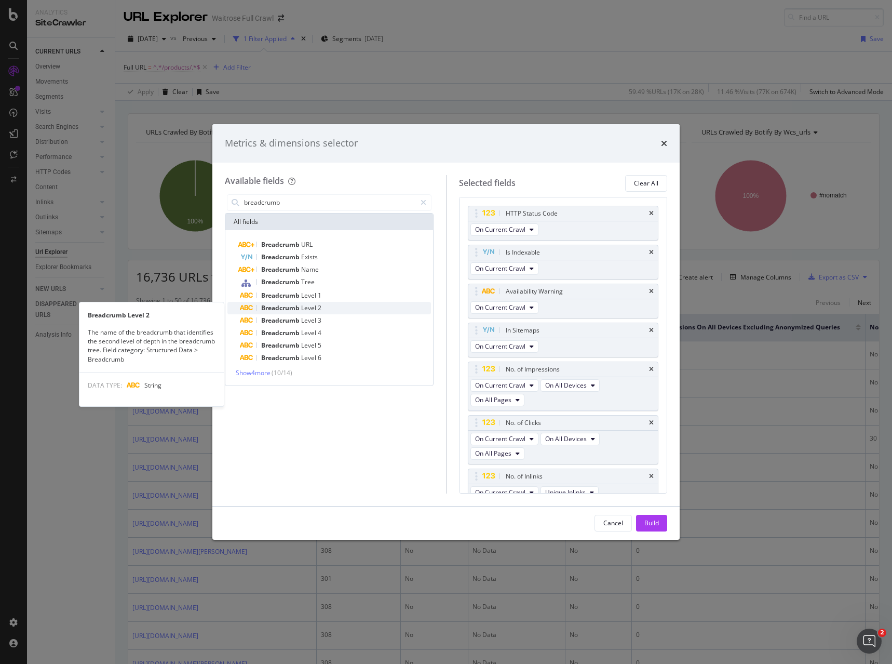
type input "breadcrumb"
click at [293, 309] on span "Breadcrumb" at bounding box center [281, 307] width 40 height 9
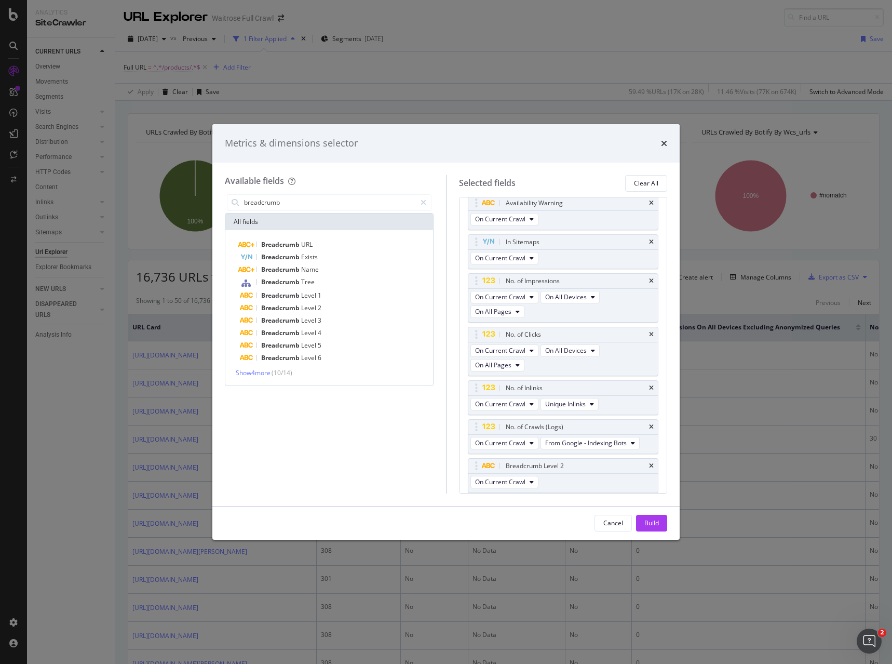
drag, startPoint x: 659, startPoint y: 521, endPoint x: 665, endPoint y: 508, distance: 14.2
click at [659, 521] on button "Build" at bounding box center [651, 523] width 31 height 17
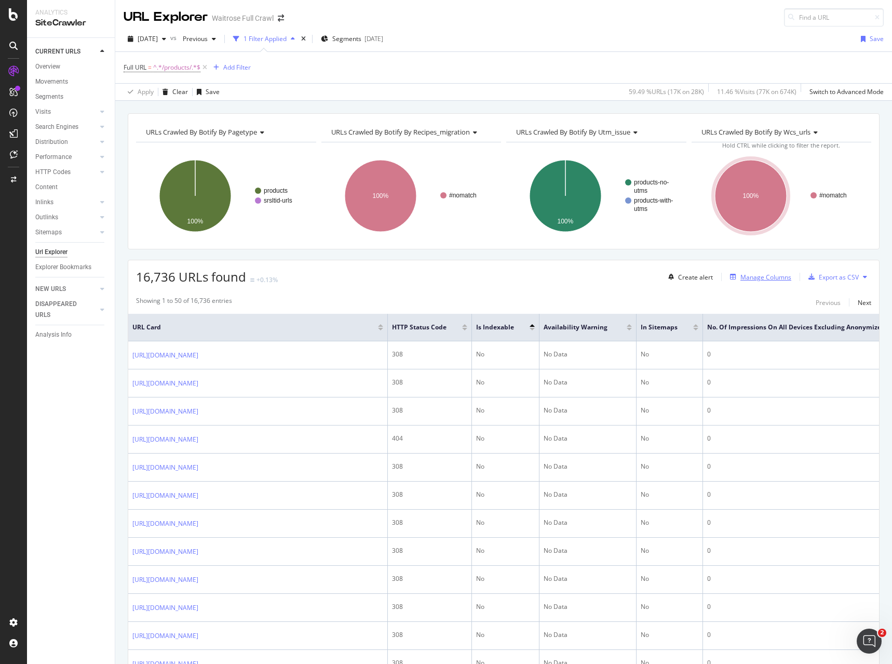
click at [761, 279] on div "Manage Columns" at bounding box center [765, 277] width 51 height 9
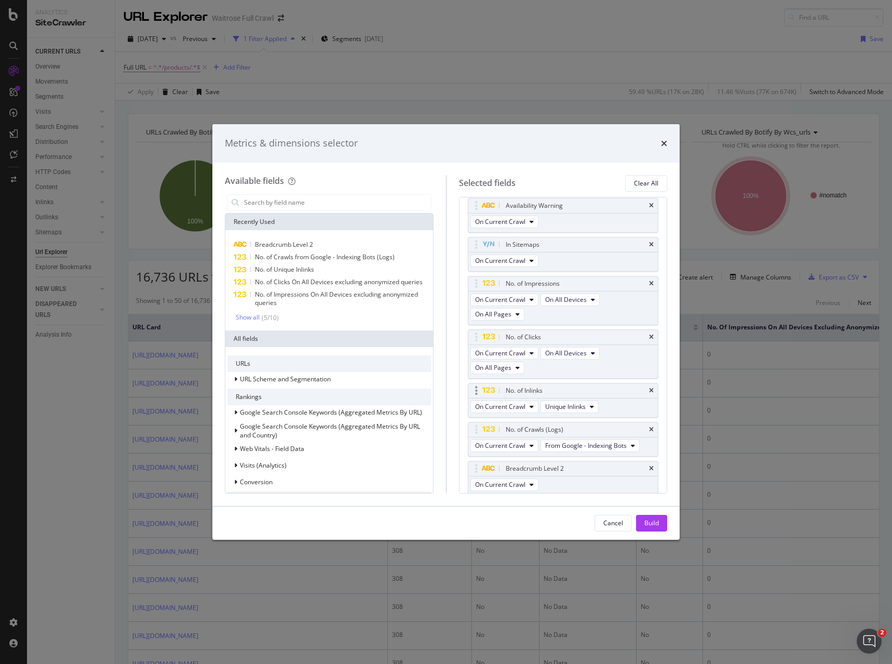
scroll to position [123, 0]
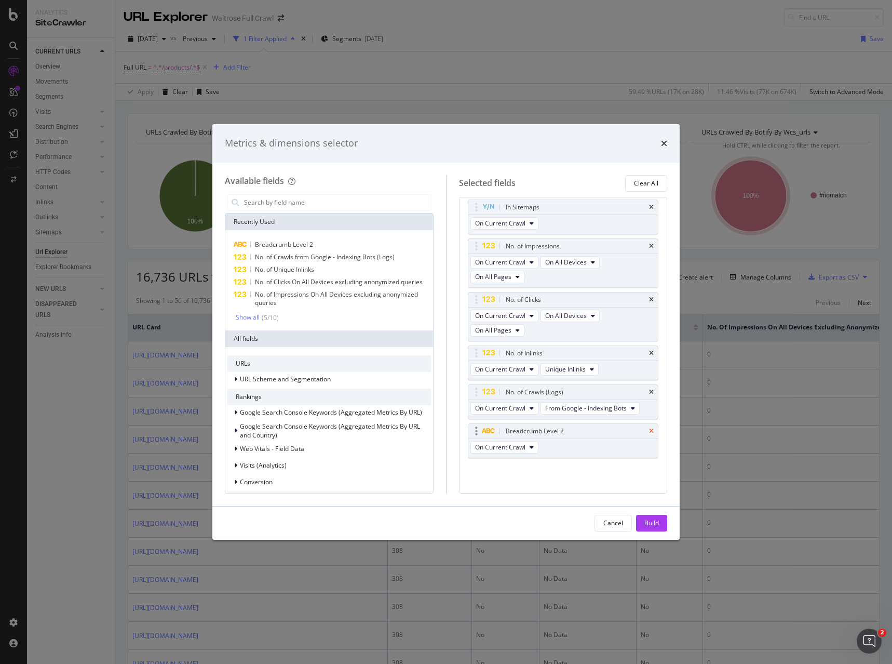
click at [649, 433] on icon "times" at bounding box center [651, 431] width 5 height 6
click at [264, 206] on input "modal" at bounding box center [337, 203] width 188 height 16
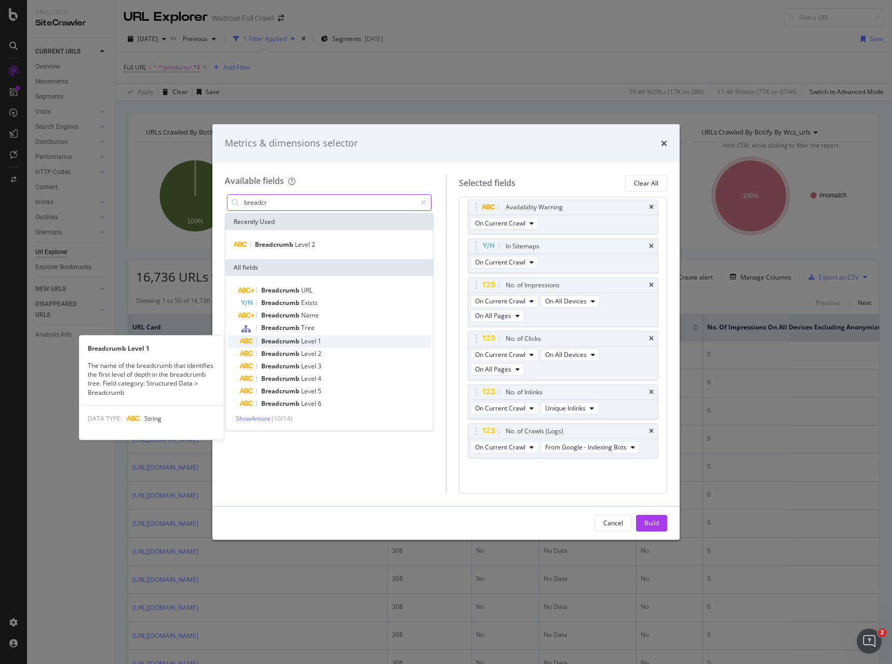
type input "breadcr"
click at [317, 341] on span "Level" at bounding box center [309, 340] width 17 height 9
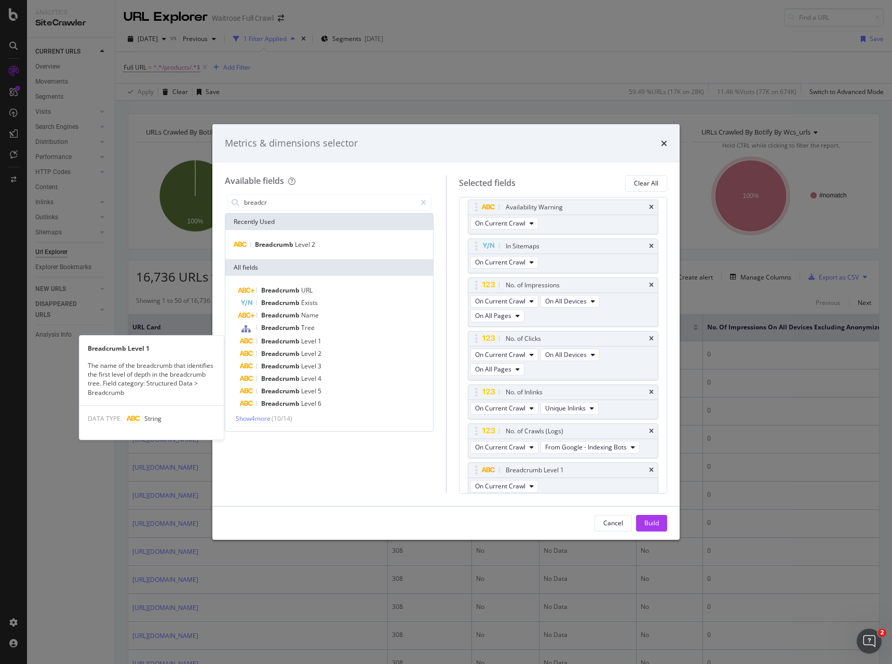
scroll to position [123, 0]
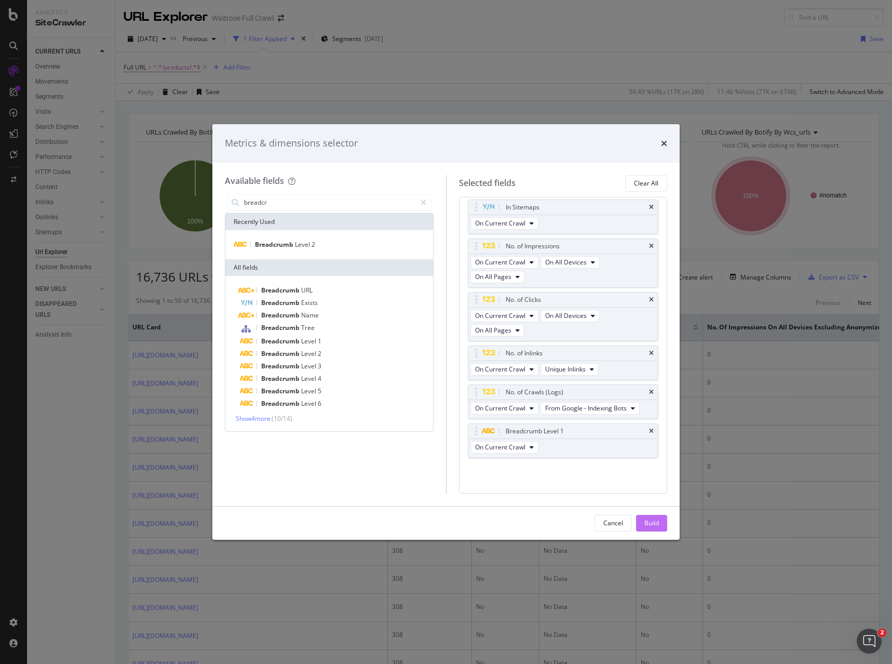
click at [642, 523] on button "Build" at bounding box center [651, 523] width 31 height 17
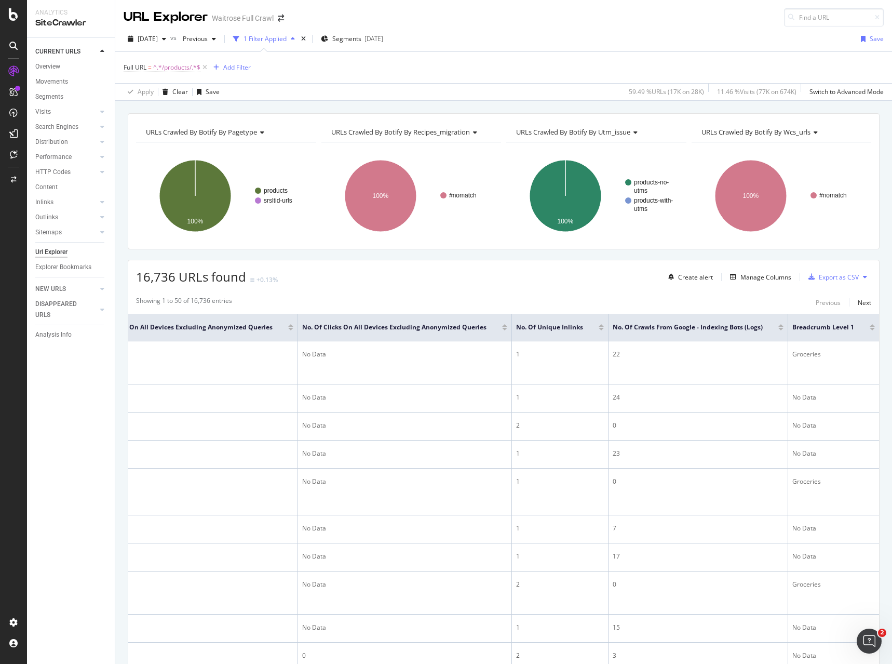
click at [778, 329] on div at bounding box center [780, 329] width 5 height 3
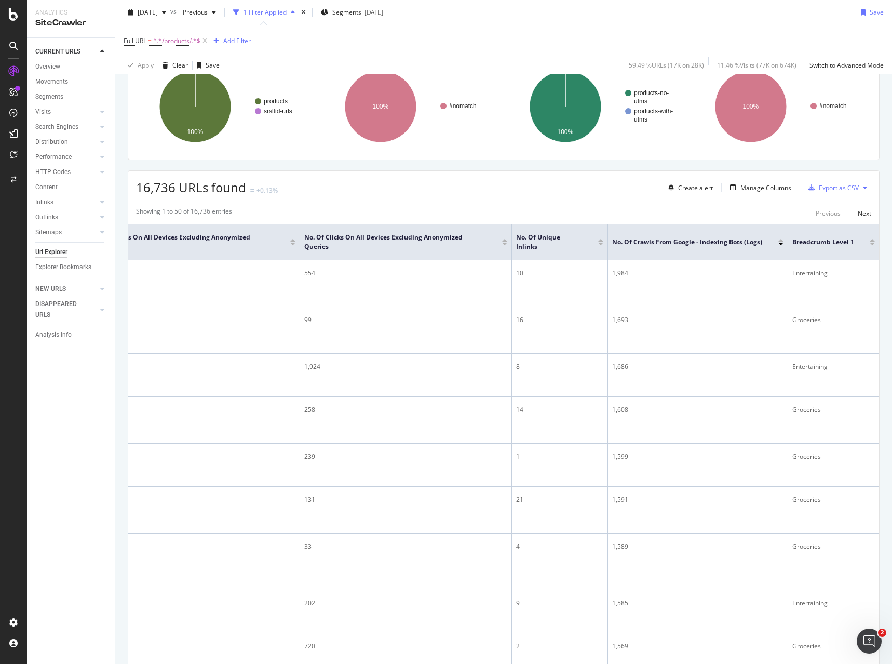
scroll to position [76, 0]
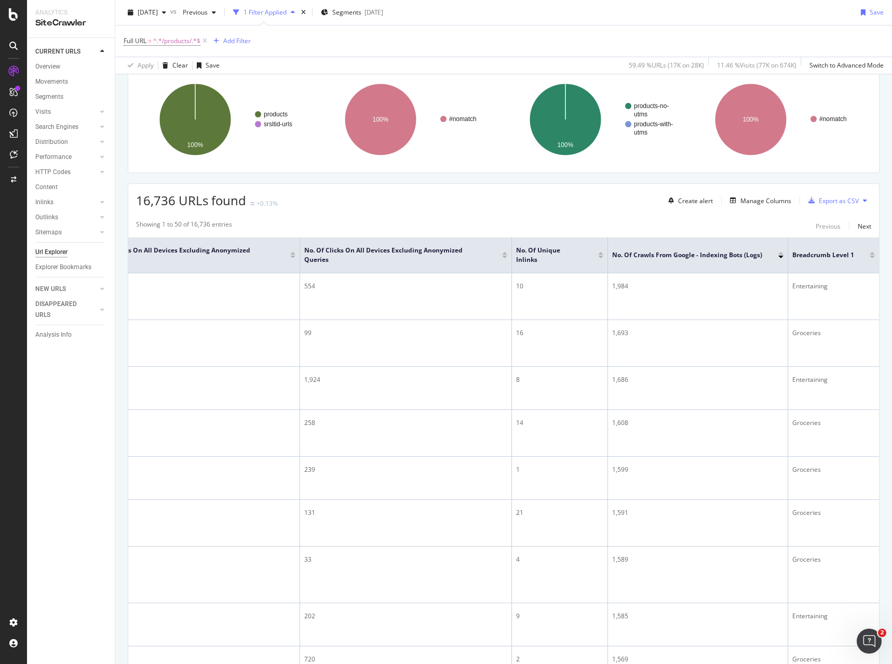
click at [778, 254] on div at bounding box center [780, 253] width 5 height 3
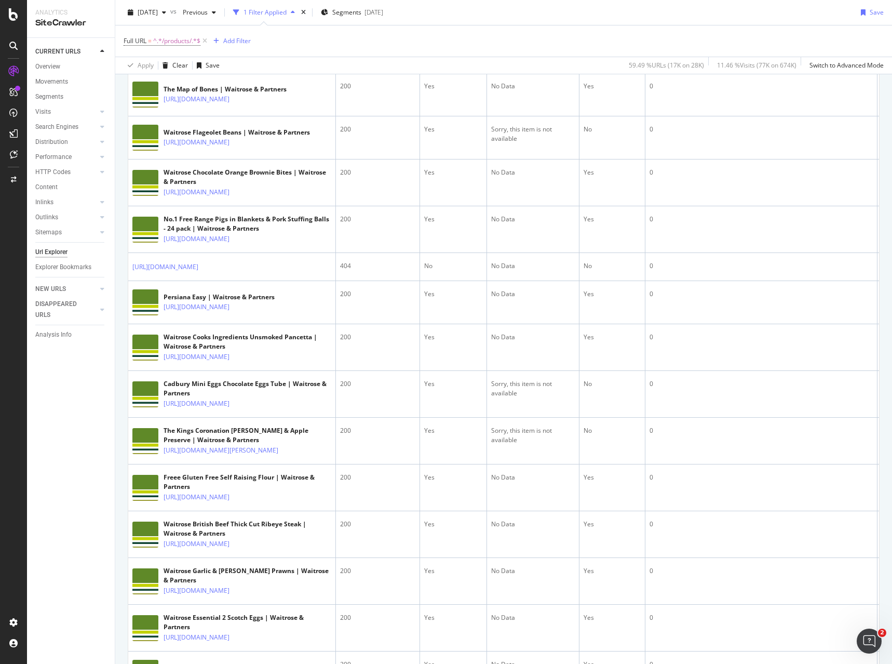
scroll to position [166, 0]
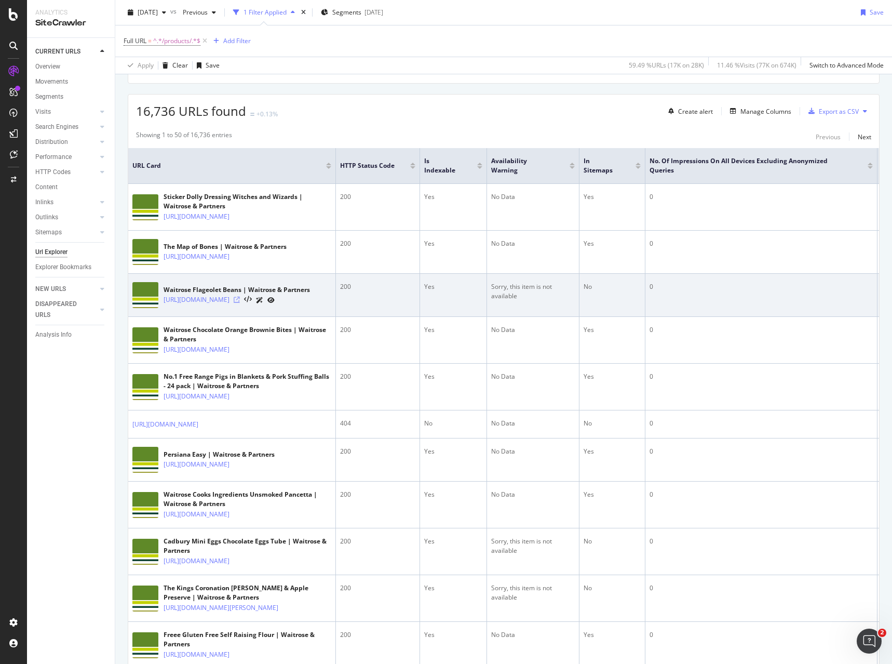
click at [240, 303] on icon at bounding box center [237, 300] width 6 height 6
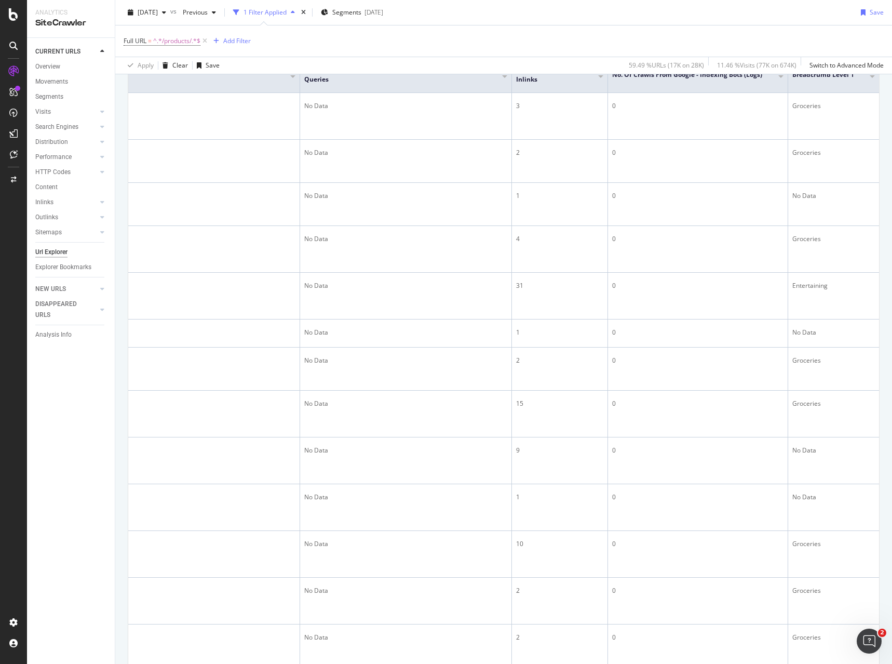
scroll to position [114, 0]
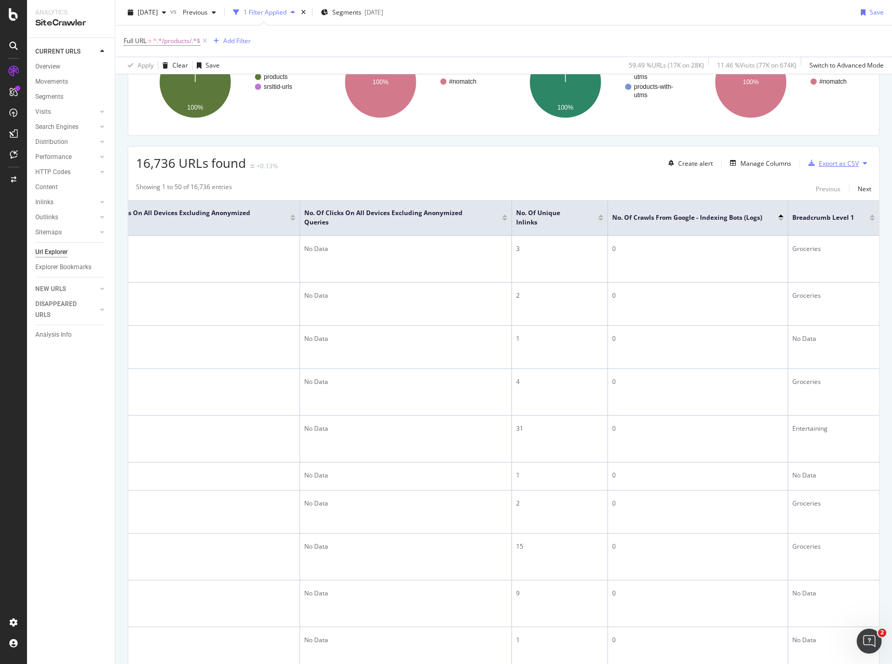
click at [825, 164] on div "Export as CSV" at bounding box center [839, 163] width 40 height 9
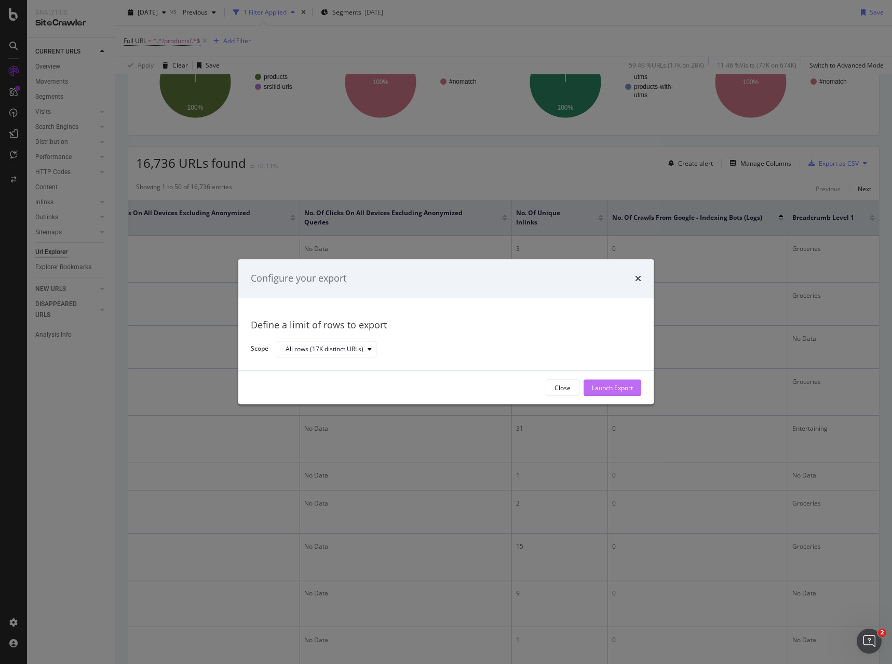
click at [612, 384] on div "Launch Export" at bounding box center [612, 387] width 41 height 9
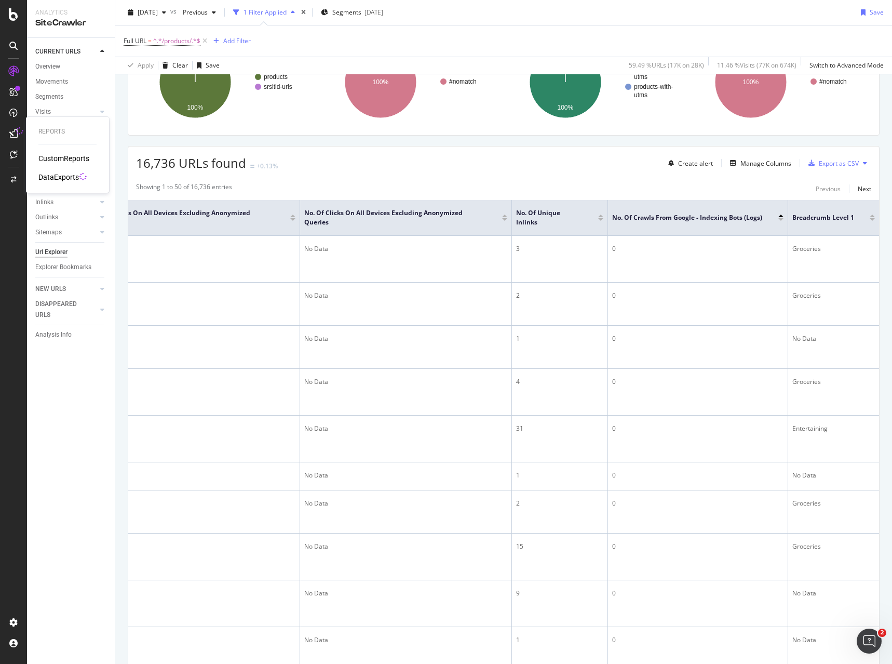
click at [50, 176] on div "DataExports" at bounding box center [58, 177] width 41 height 10
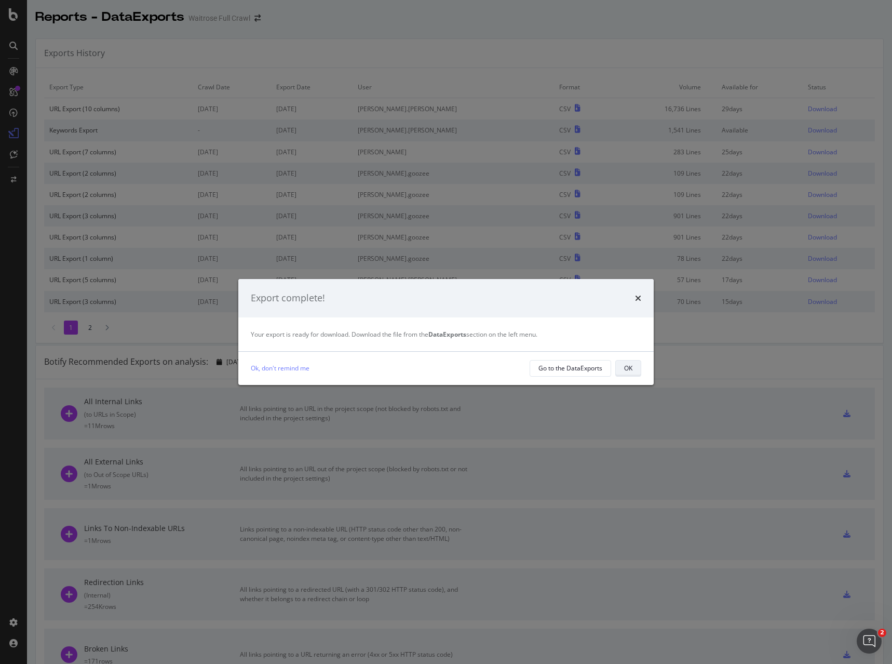
click at [632, 366] on button "OK" at bounding box center [628, 368] width 26 height 17
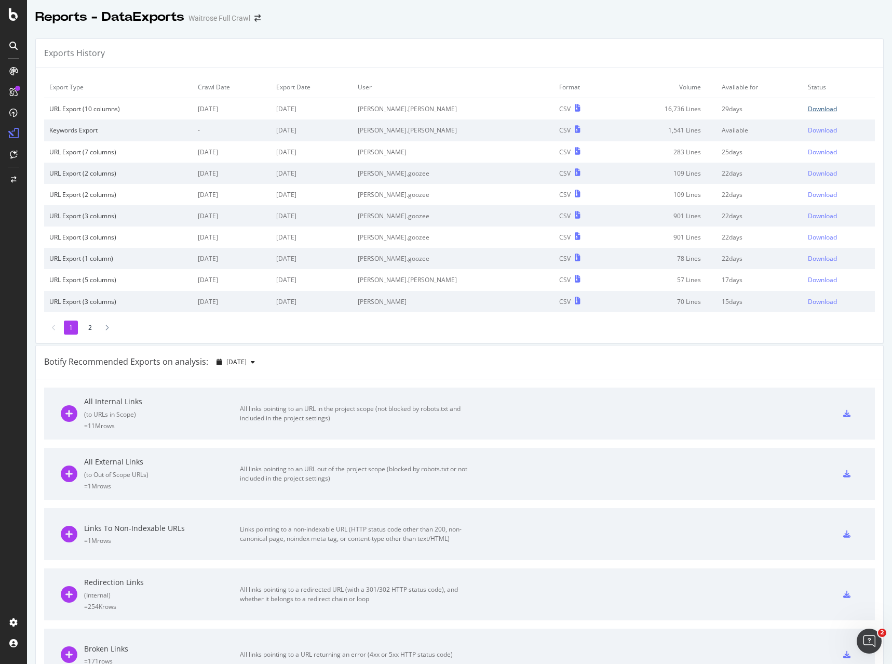
click at [808, 110] on div "Download" at bounding box center [822, 108] width 29 height 9
